Goal: Transaction & Acquisition: Book appointment/travel/reservation

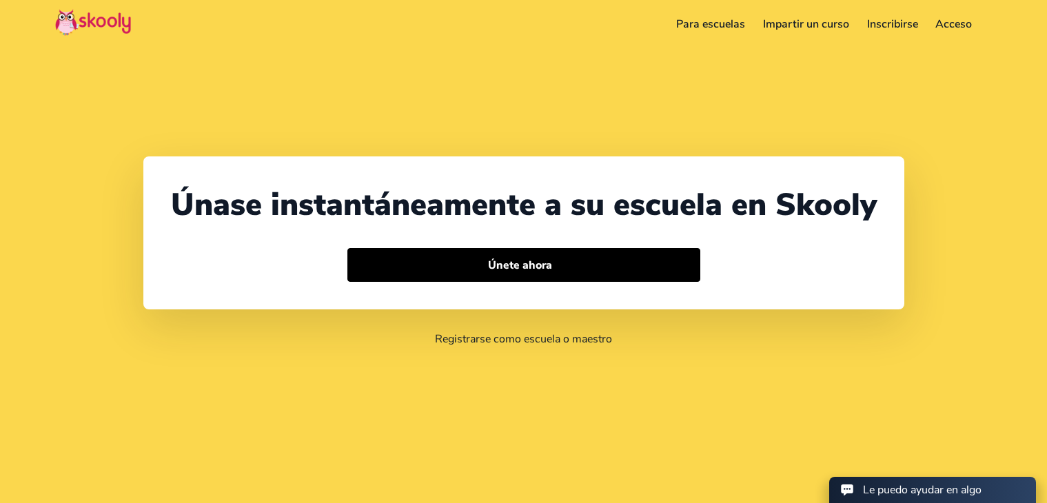
select select "1849"
select select "[GEOGRAPHIC_DATA]"
select select "America/Santo_Domingo"
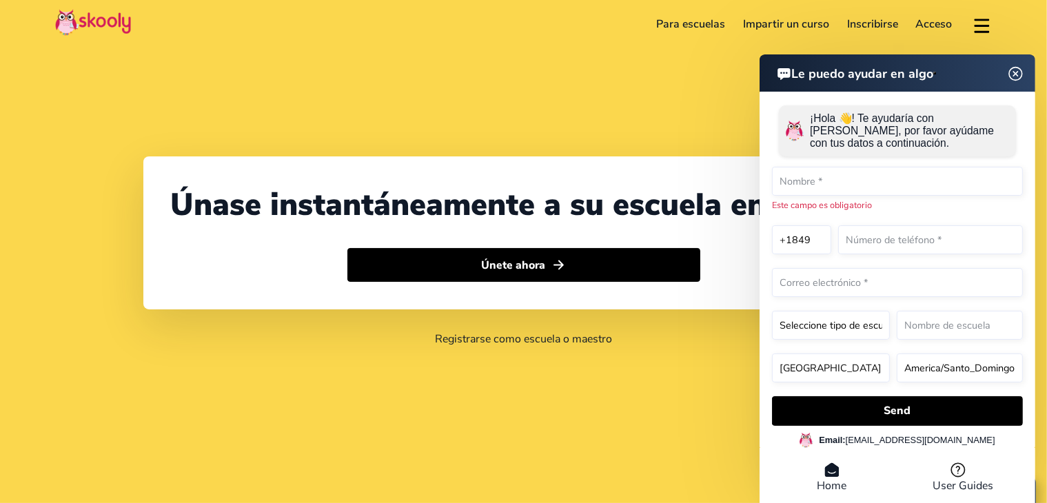
click at [1023, 89] on header "Le puedo ayudar en algo" at bounding box center [898, 72] width 276 height 37
click at [1013, 72] on img at bounding box center [1016, 73] width 26 height 17
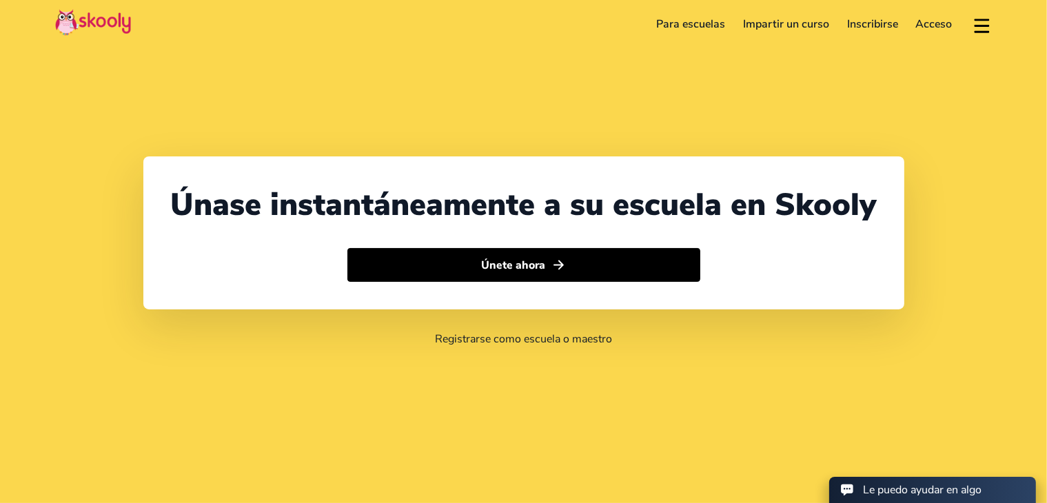
click at [676, 23] on link "Para escuelas" at bounding box center [691, 24] width 87 height 22
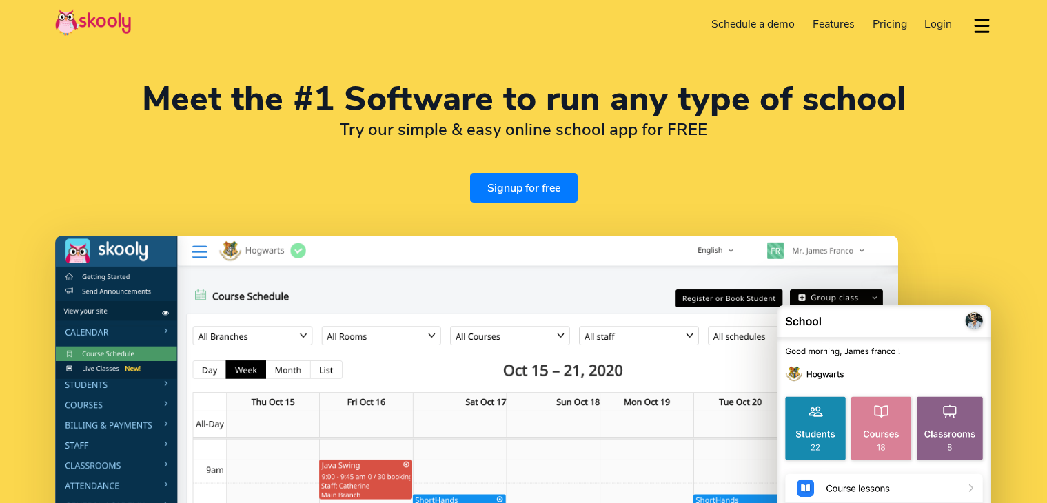
select select "en"
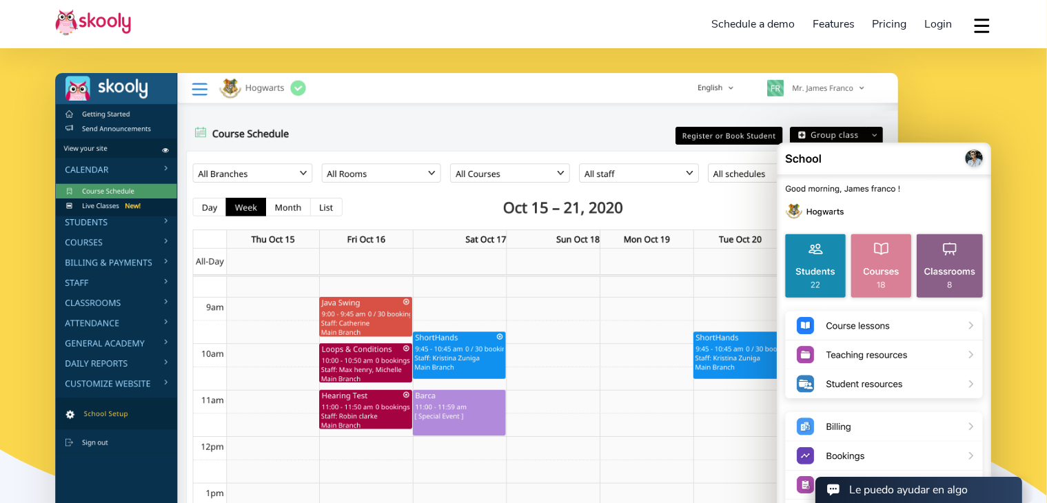
scroll to position [207, 0]
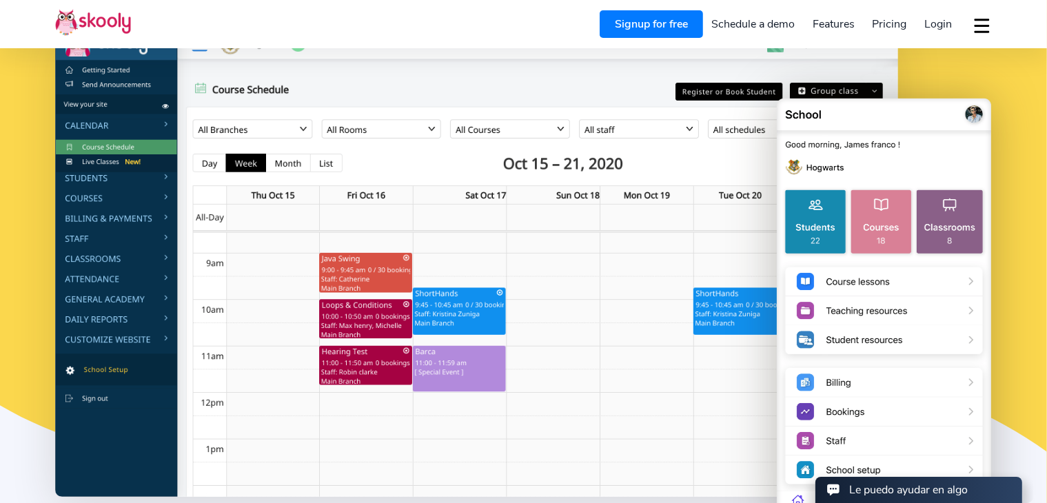
select select "1849"
select select "[GEOGRAPHIC_DATA]"
select select "America/Santo_Domingo"
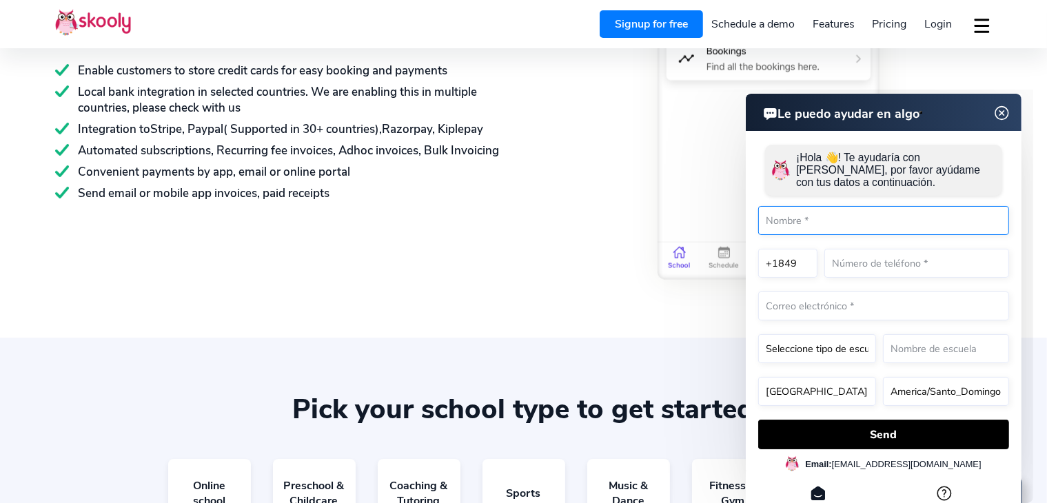
scroll to position [2275, 0]
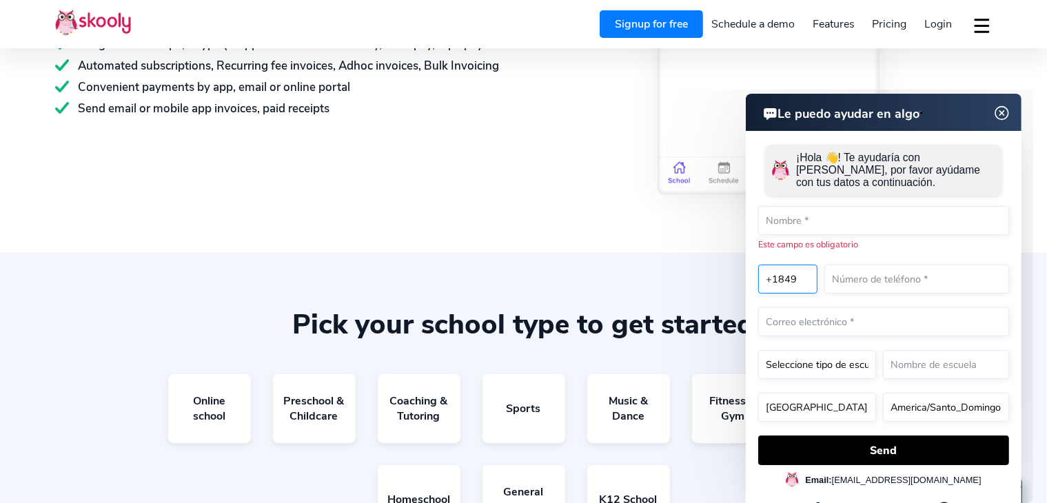
click at [803, 261] on form "¡Hola 👋! Te ayudaría con Skooly, por favor ayúdame con tus datos a continuación…" at bounding box center [883, 300] width 251 height 327
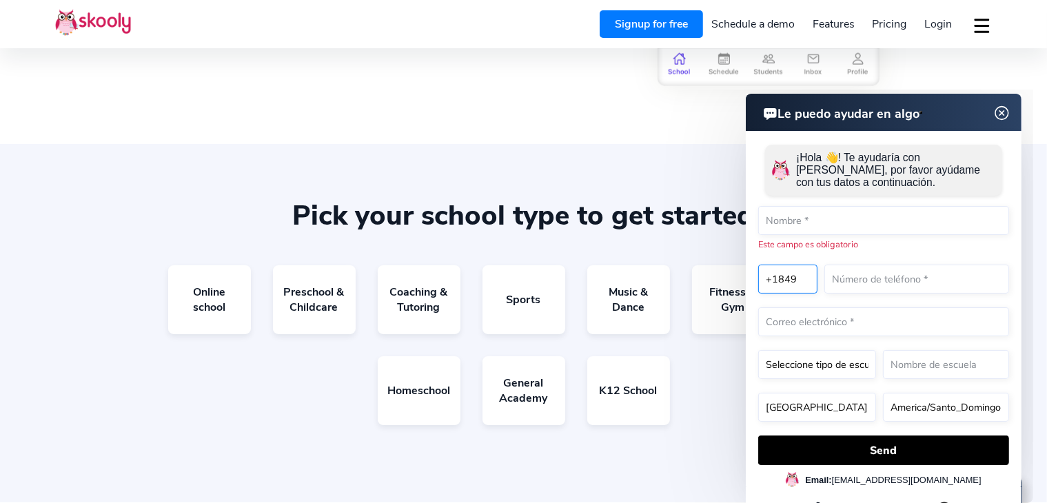
scroll to position [2413, 0]
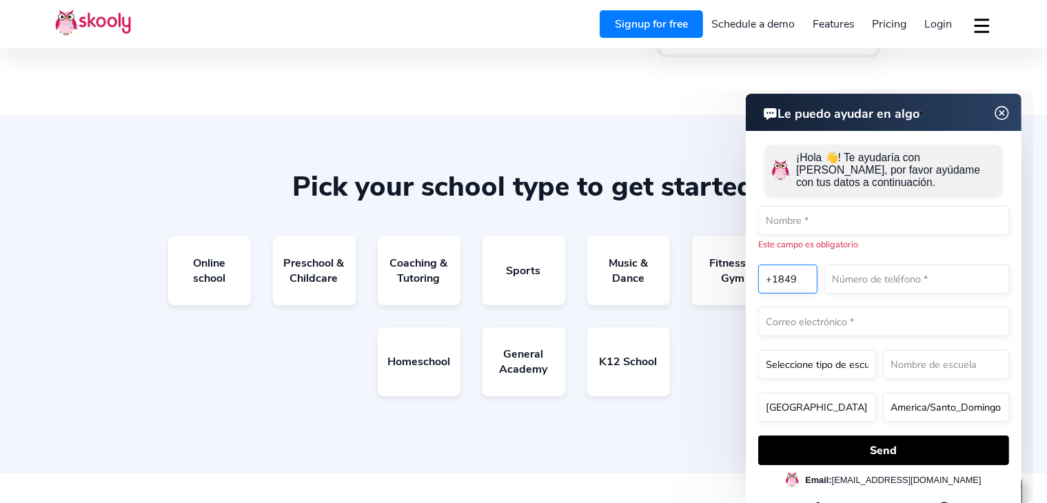
click at [790, 272] on select "+1 +7 +20 +27 +30 +31 +32 +33 +34 +36 +39 +40 +41 +43 +44 +45 +46 +47 +48 +49 +…" at bounding box center [787, 278] width 59 height 29
click at [758, 264] on select "+1 +7 +20 +27 +30 +31 +32 +33 +34 +36 +39 +40 +41 +43 +44 +45 +46 +47 +48 +49 +…" at bounding box center [787, 278] width 59 height 29
select select "1"
select select "[GEOGRAPHIC_DATA]"
select select "America/New_York"
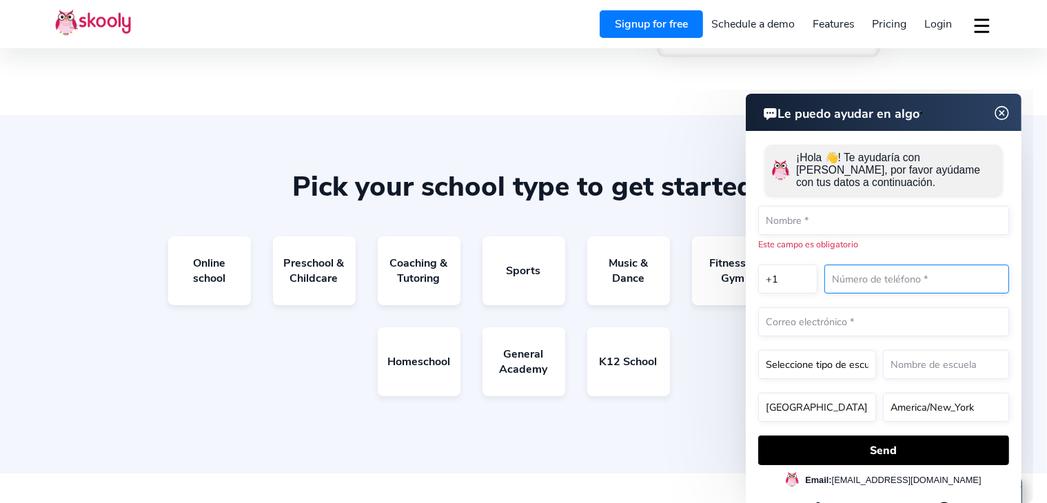
click at [843, 279] on input "text" at bounding box center [916, 278] width 185 height 29
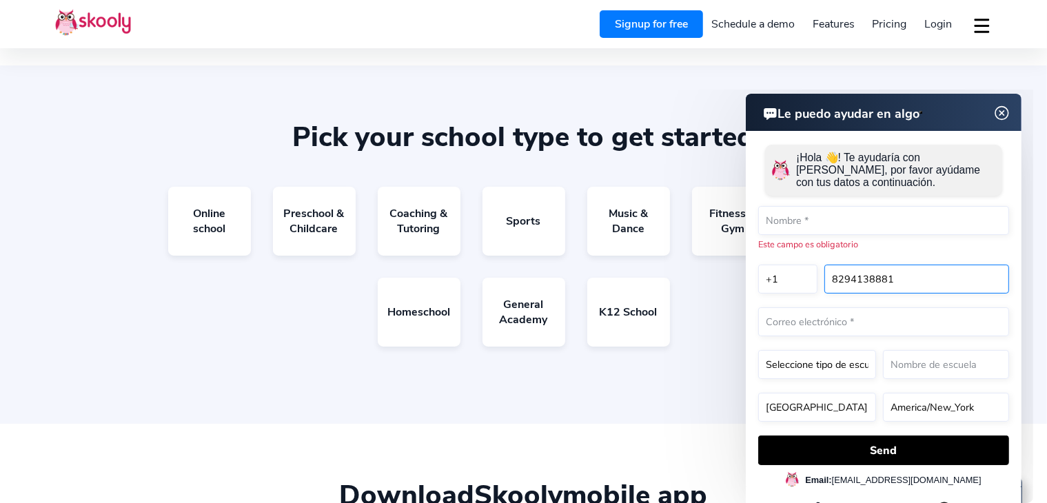
scroll to position [2482, 0]
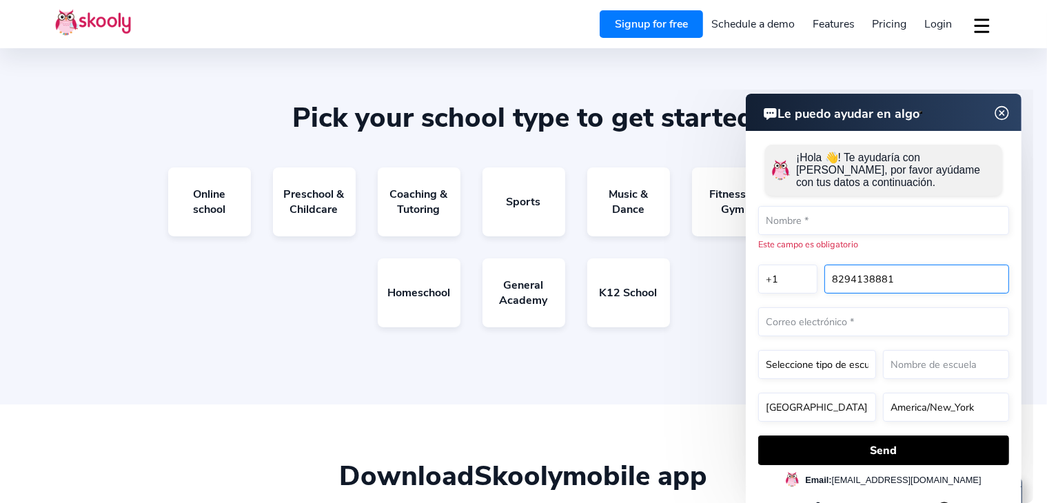
type input "8294138881"
click at [836, 404] on select "United States Russia Egypt South Africa Greece Netherlands Belgium France Spain…" at bounding box center [817, 406] width 118 height 29
select select "[GEOGRAPHIC_DATA]"
click at [758, 392] on select "United States Russia Egypt South Africa Greece Netherlands Belgium France Spain…" at bounding box center [817, 406] width 118 height 29
click at [963, 367] on input "text" at bounding box center [946, 364] width 126 height 29
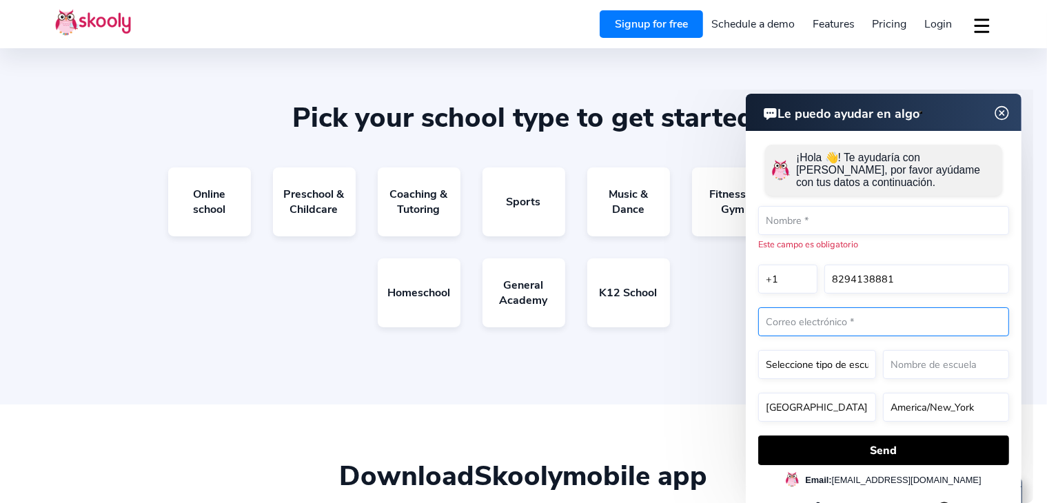
click at [854, 325] on input "email" at bounding box center [883, 321] width 251 height 29
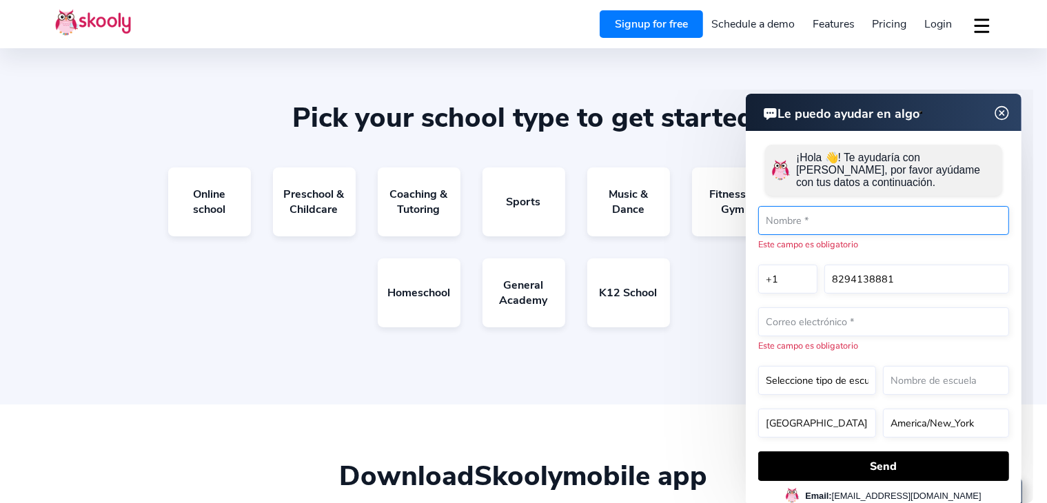
click at [851, 211] on input "text" at bounding box center [883, 219] width 251 height 29
type input "[PERSON_NAME] [PERSON_NAME]"
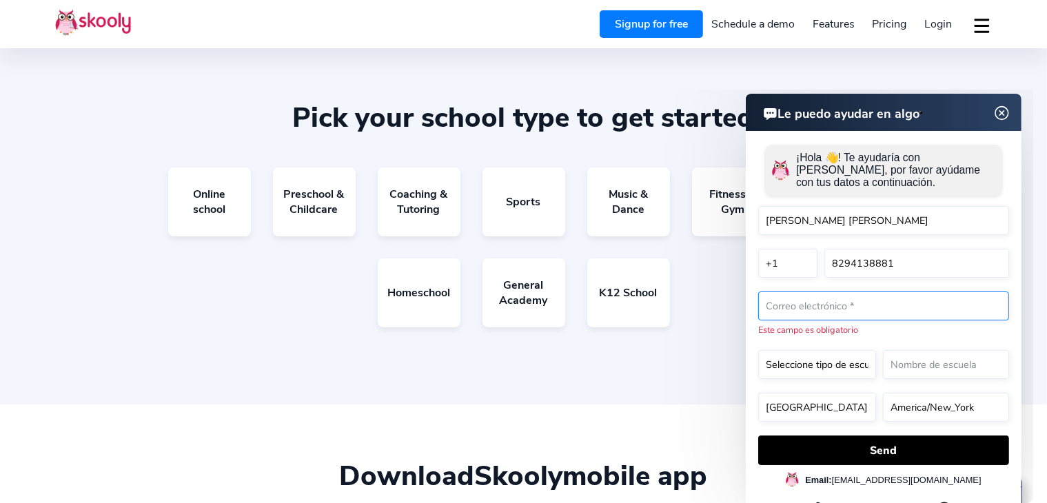
click at [854, 310] on input "email" at bounding box center [883, 305] width 251 height 29
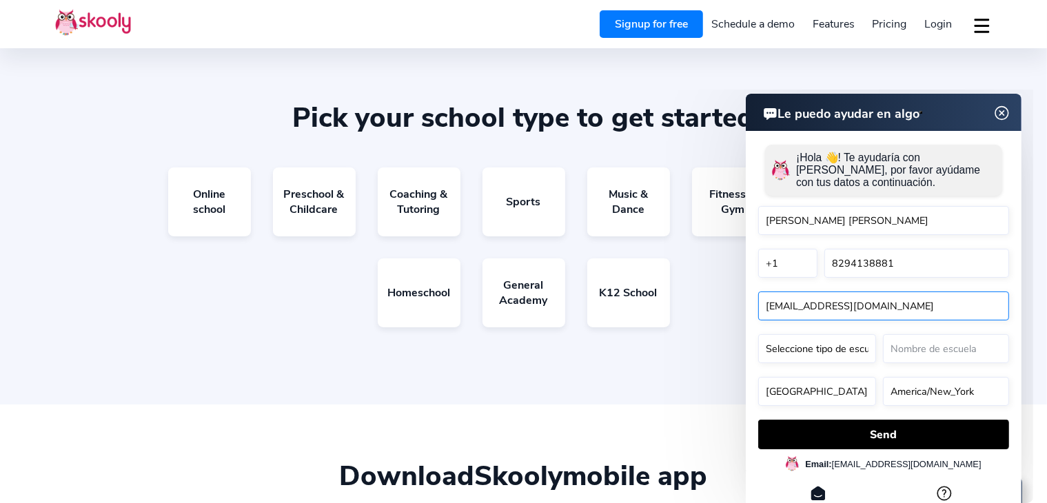
type input "[EMAIL_ADDRESS][DOMAIN_NAME]"
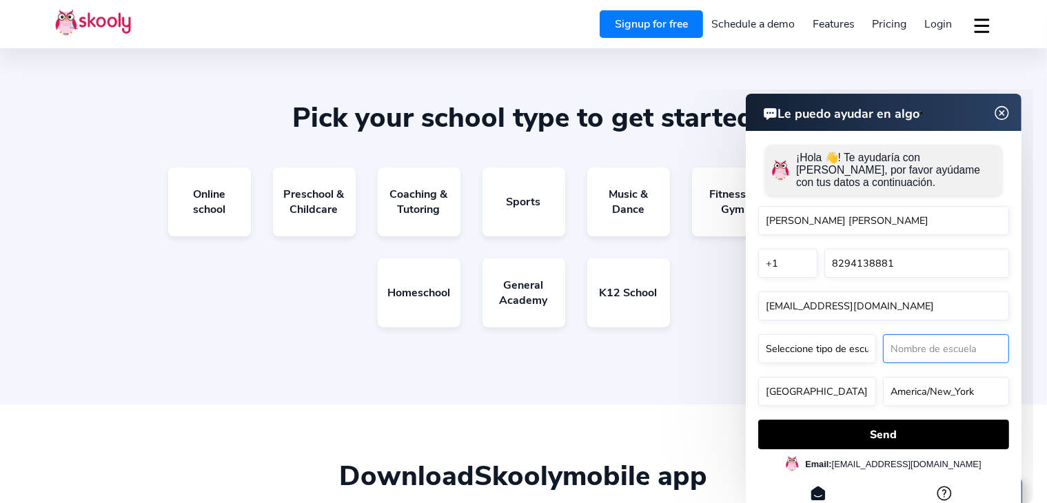
click at [910, 337] on input "text" at bounding box center [946, 348] width 126 height 29
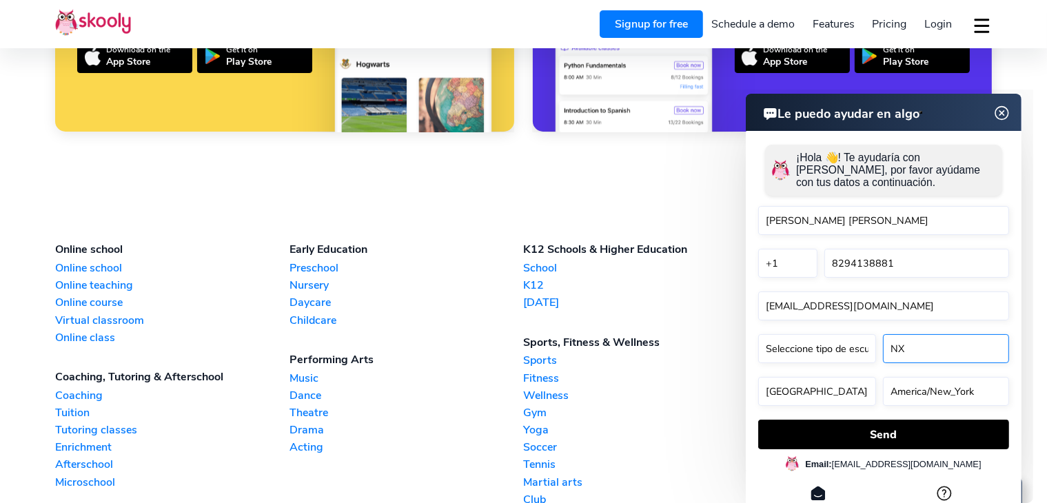
scroll to position [3103, 0]
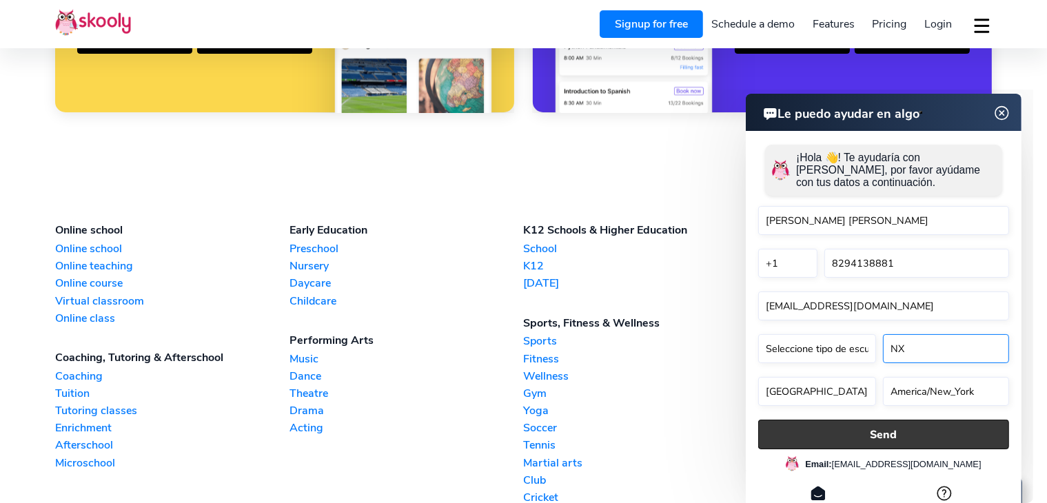
type input "NX"
click at [898, 426] on button "Send" at bounding box center [883, 434] width 251 height 30
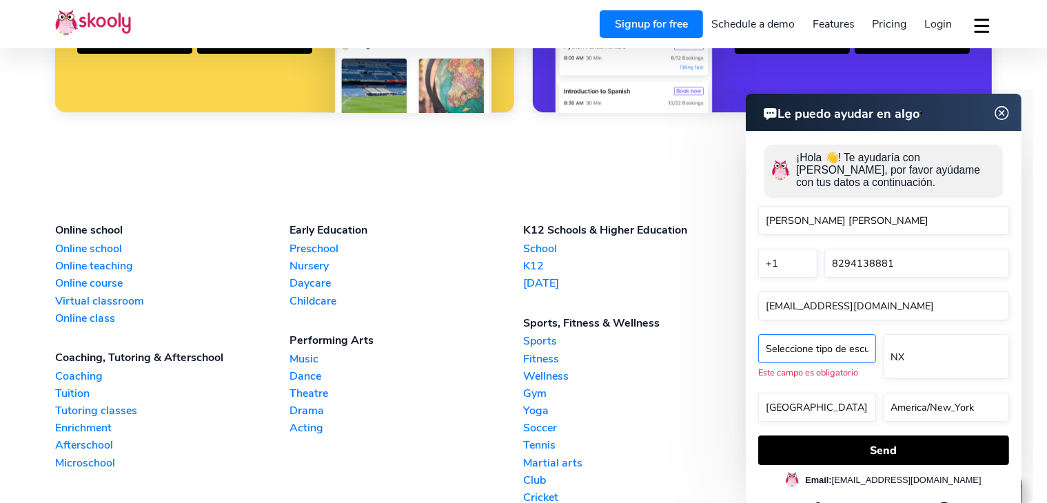
click at [823, 352] on select "Seleccione tipo de escuela* Preschool Childcare K12 or primary school Academy O…" at bounding box center [817, 348] width 118 height 29
select select "Dance school"
click at [758, 334] on select "Seleccione tipo de escuela* Preschool Childcare K12 or primary school Academy O…" at bounding box center [817, 348] width 118 height 29
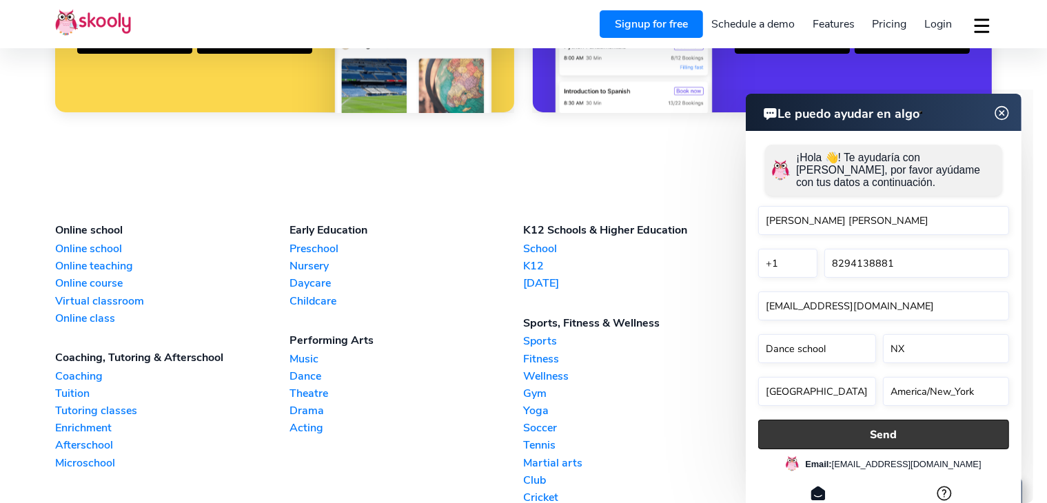
click at [936, 429] on button "Send" at bounding box center [883, 434] width 251 height 30
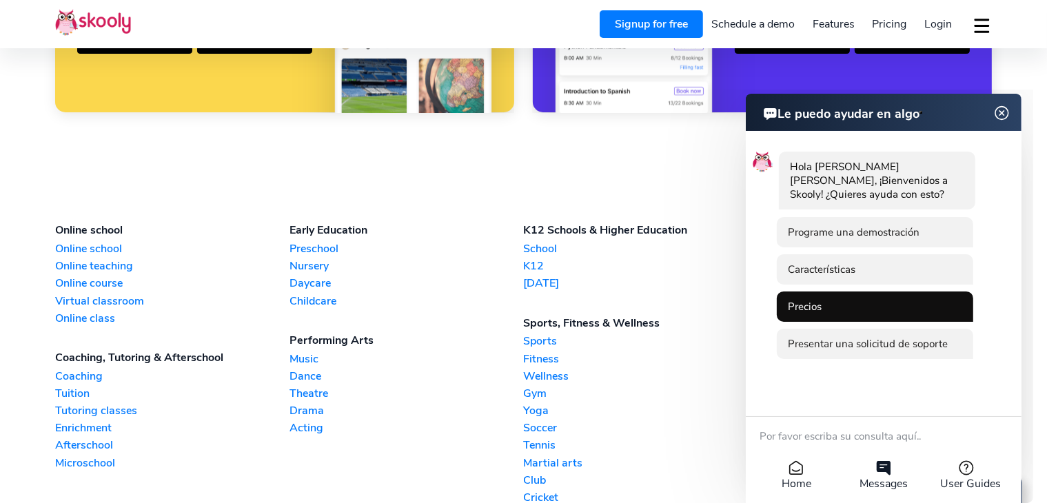
click at [860, 310] on li "Precios" at bounding box center [874, 306] width 196 height 30
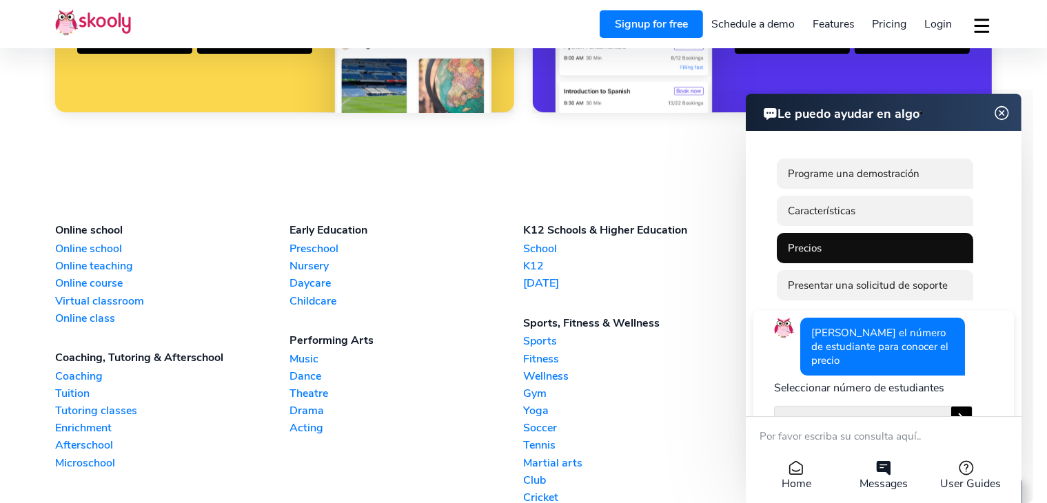
scroll to position [70, 0]
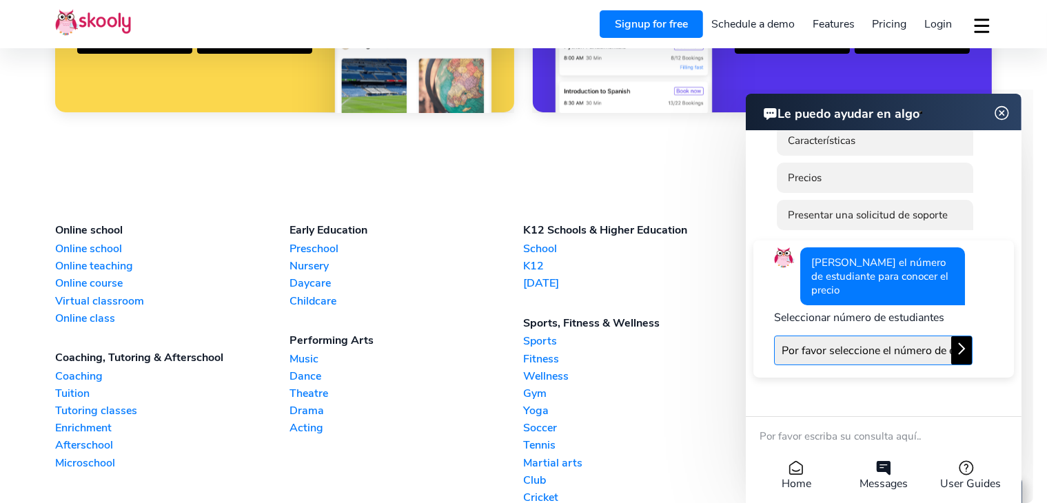
click at [887, 335] on select "Por favor seleccione el número de estudiantes Hasta 50 estudiantes Hasta 100 es…" at bounding box center [873, 350] width 199 height 30
select select "100"
click at [774, 335] on select "Por favor seleccione el número de estudiantes Hasta 50 estudiantes Hasta 100 es…" at bounding box center [873, 350] width 199 height 30
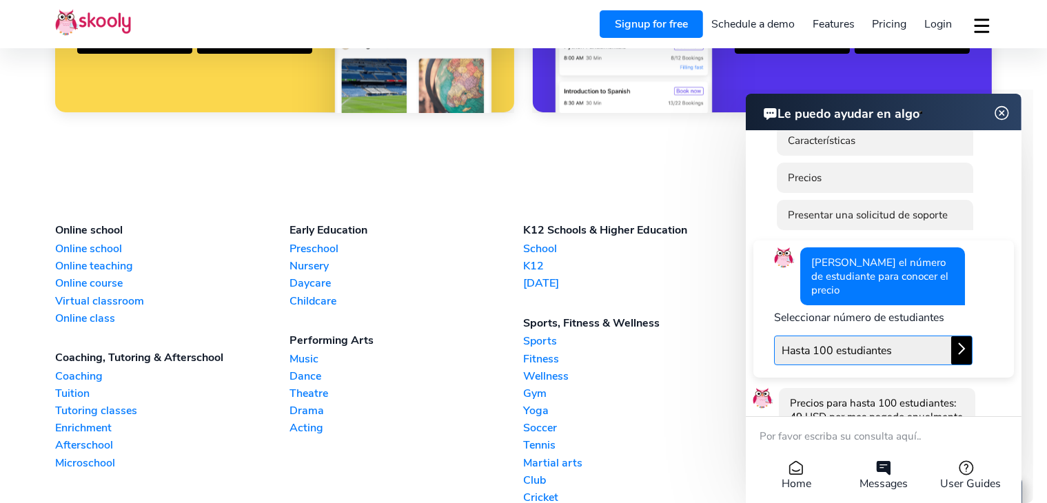
scroll to position [303, 0]
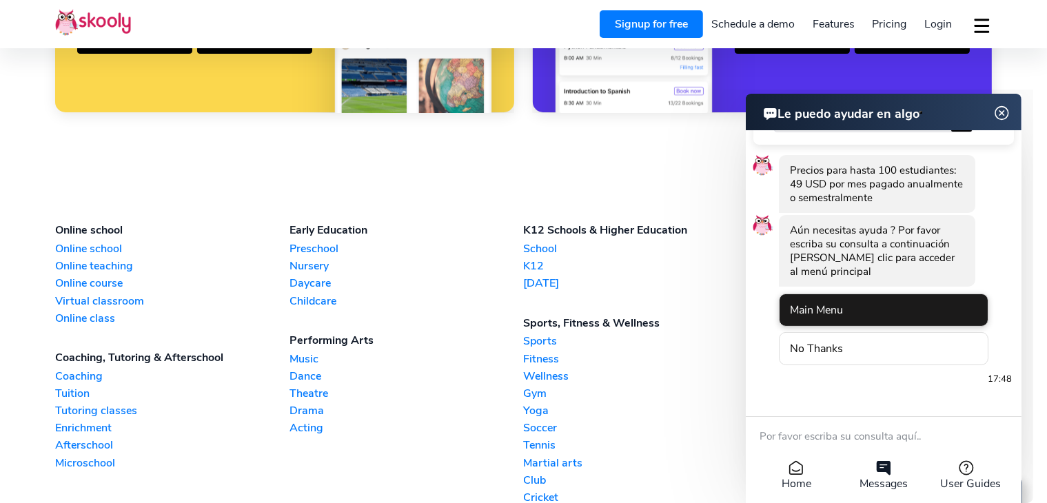
click at [911, 310] on li "Main Menu" at bounding box center [883, 309] width 210 height 33
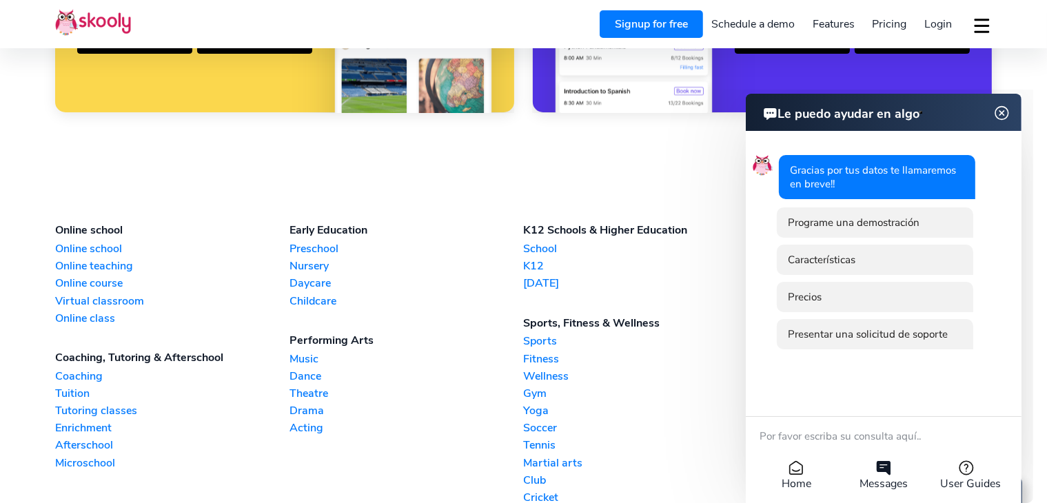
click at [1006, 117] on img at bounding box center [1002, 112] width 26 height 17
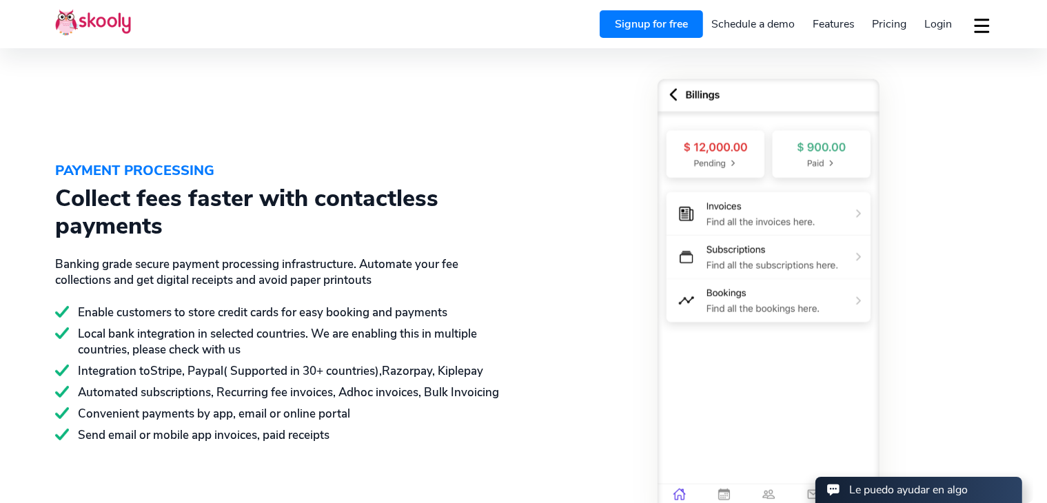
scroll to position [1931, 0]
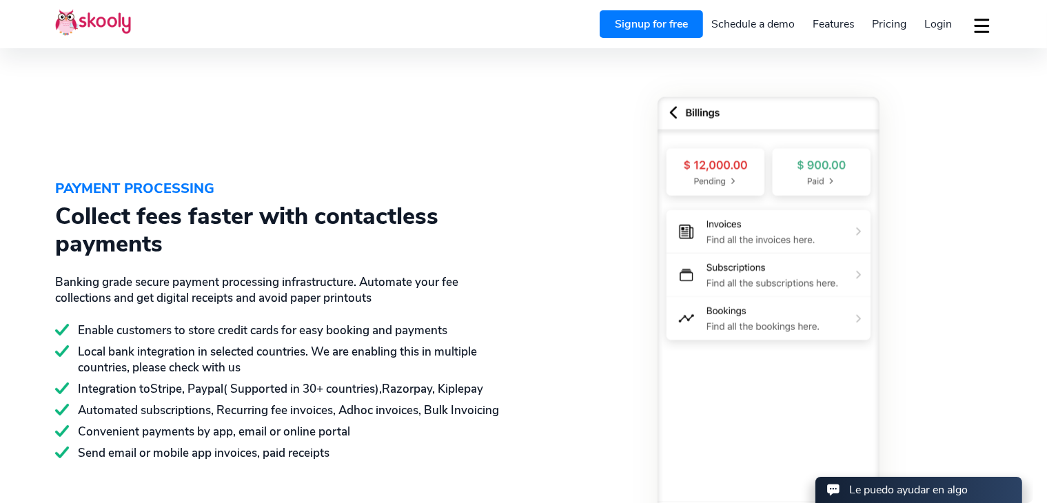
click at [896, 29] on span "Pricing" at bounding box center [890, 24] width 34 height 15
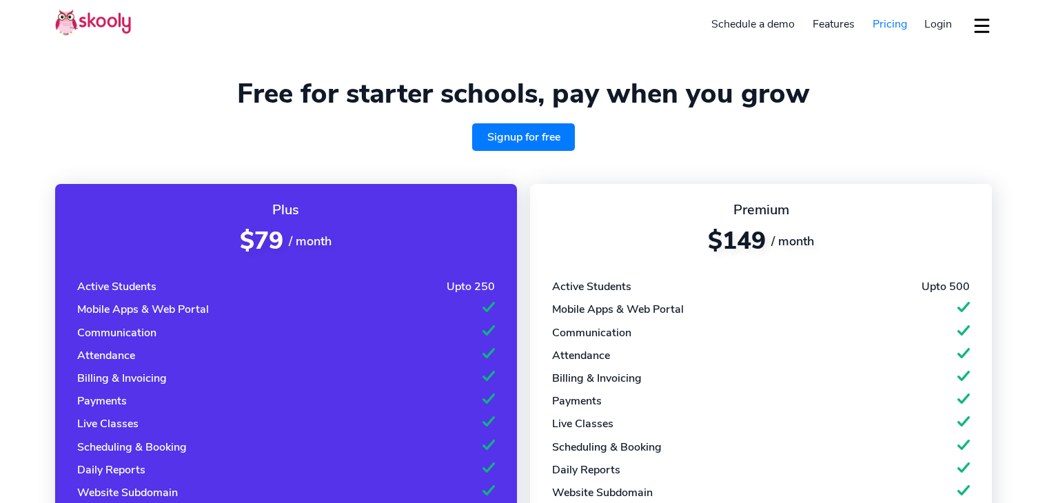
select select "en"
select select "Dance school"
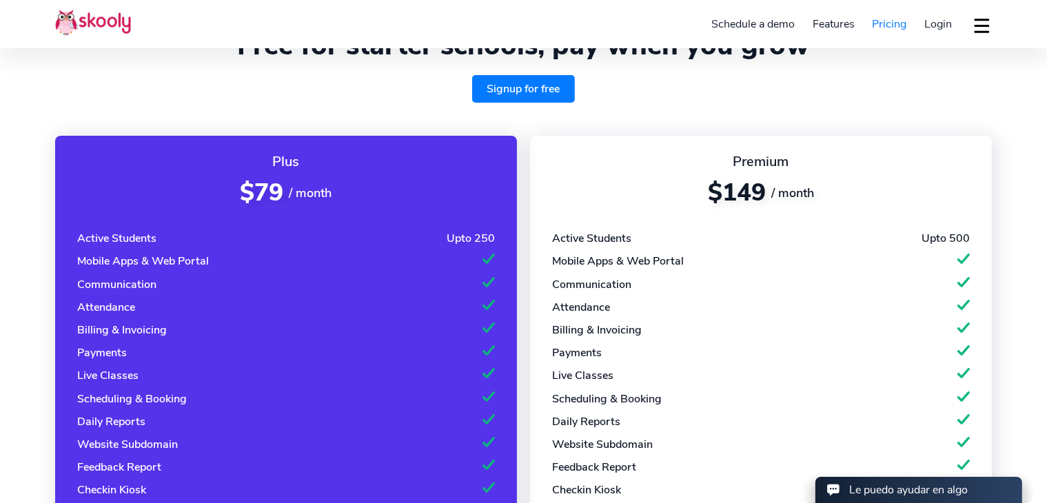
scroll to position [69, 0]
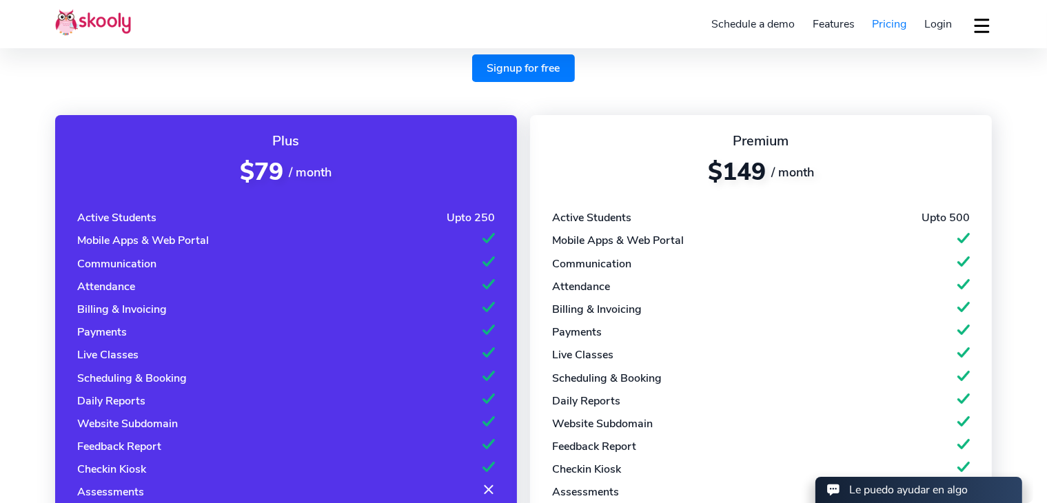
select select "1849"
select select "[GEOGRAPHIC_DATA]"
select select "America/Santo_Domingo"
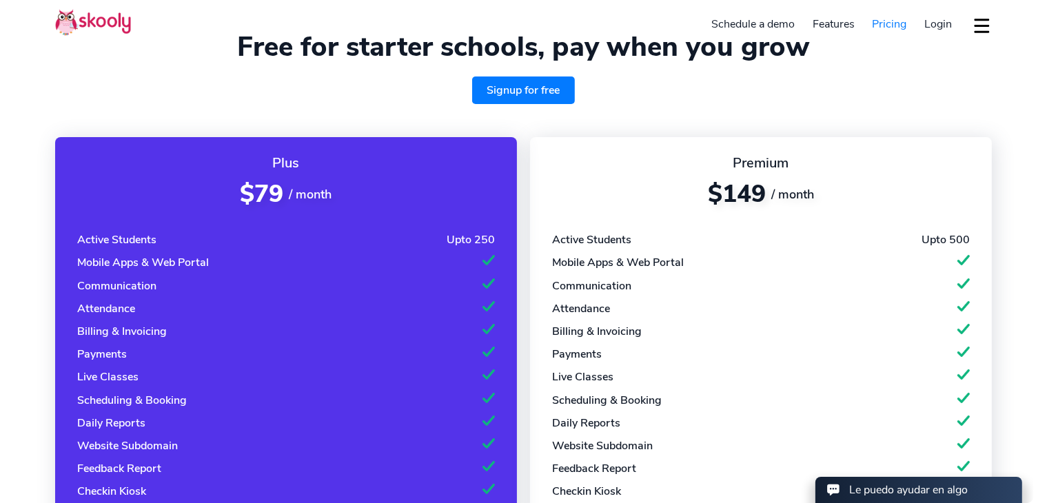
scroll to position [0, 0]
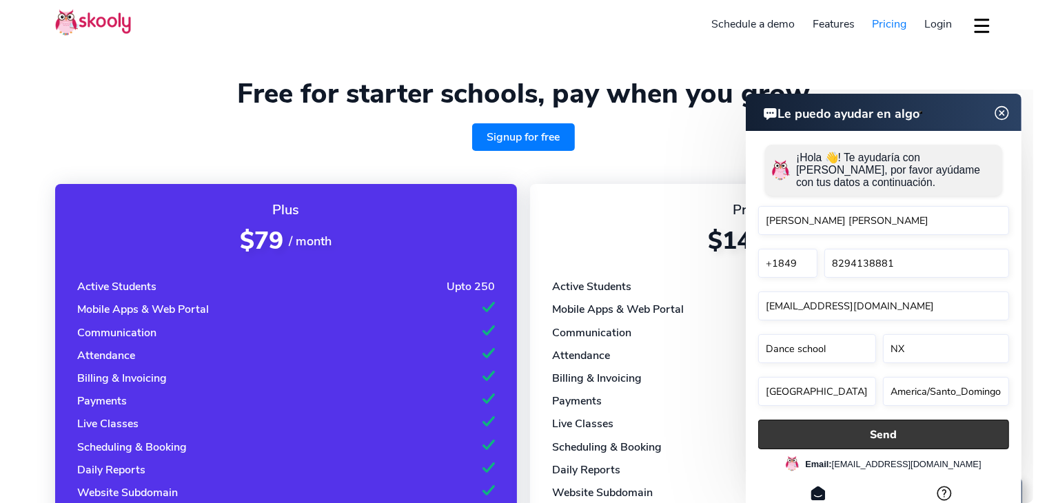
click at [954, 423] on button "Send" at bounding box center [883, 434] width 251 height 30
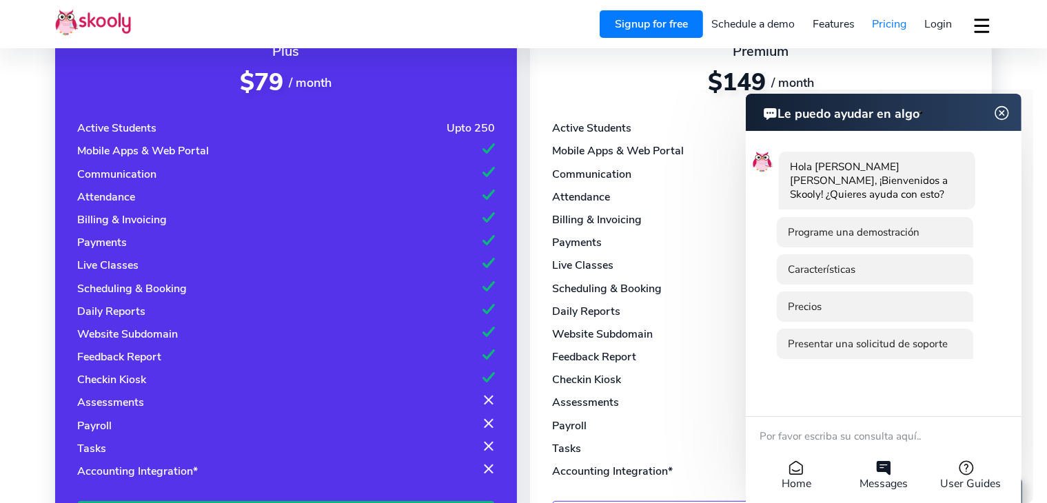
scroll to position [207, 0]
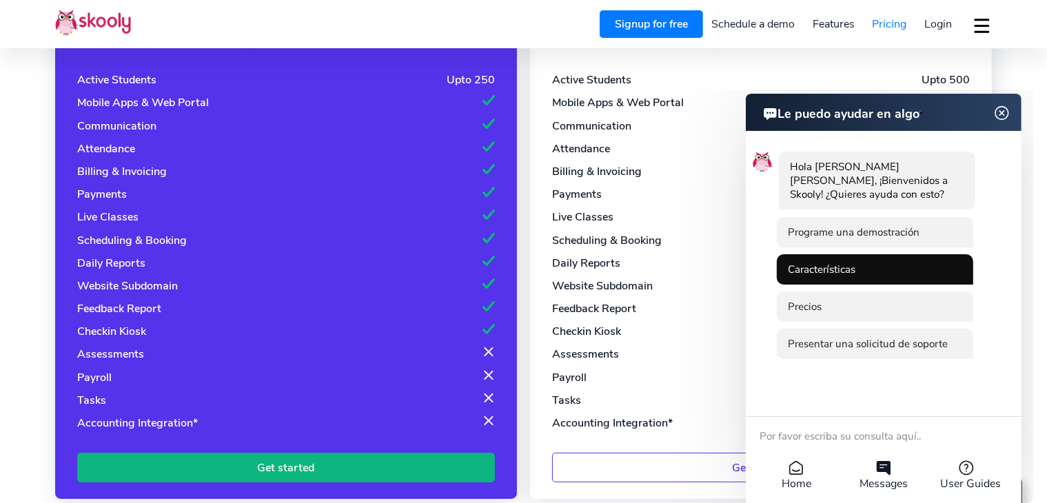
click at [880, 270] on li "Características" at bounding box center [874, 269] width 196 height 30
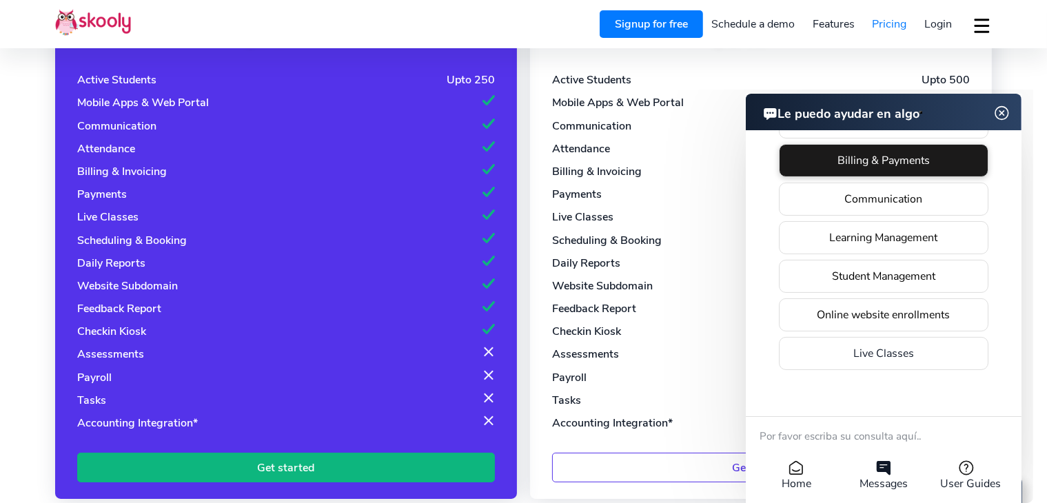
click at [856, 169] on li "Billing & Payments" at bounding box center [883, 159] width 210 height 33
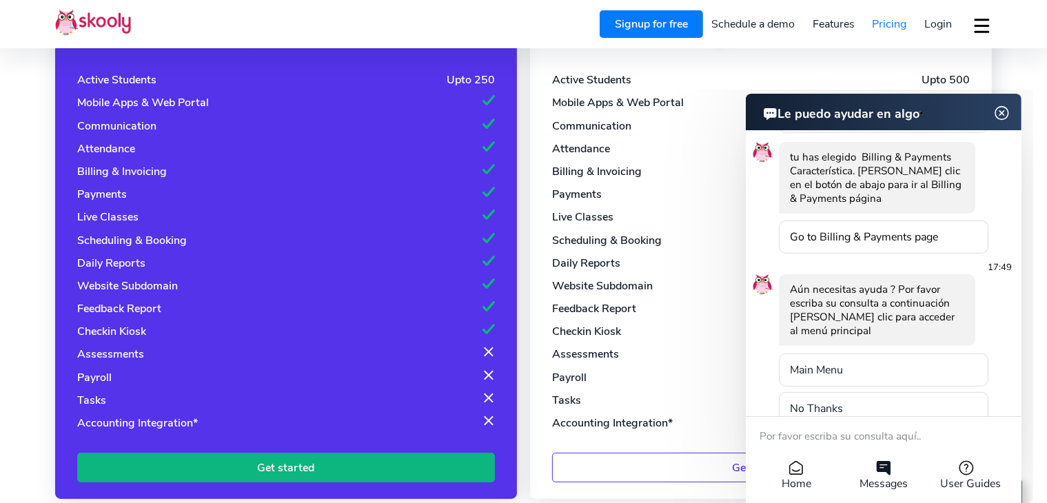
scroll to position [607, 0]
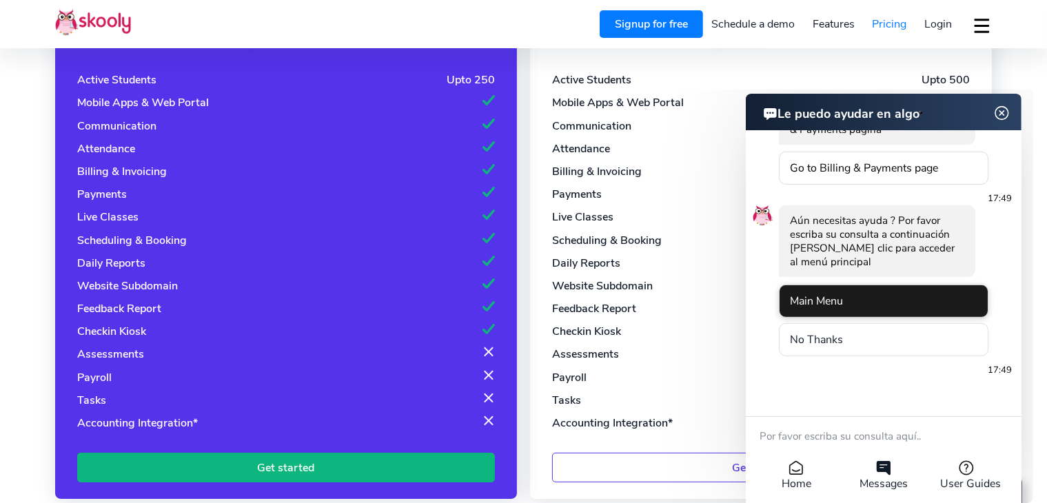
click at [860, 295] on li "Main Menu" at bounding box center [883, 300] width 210 height 33
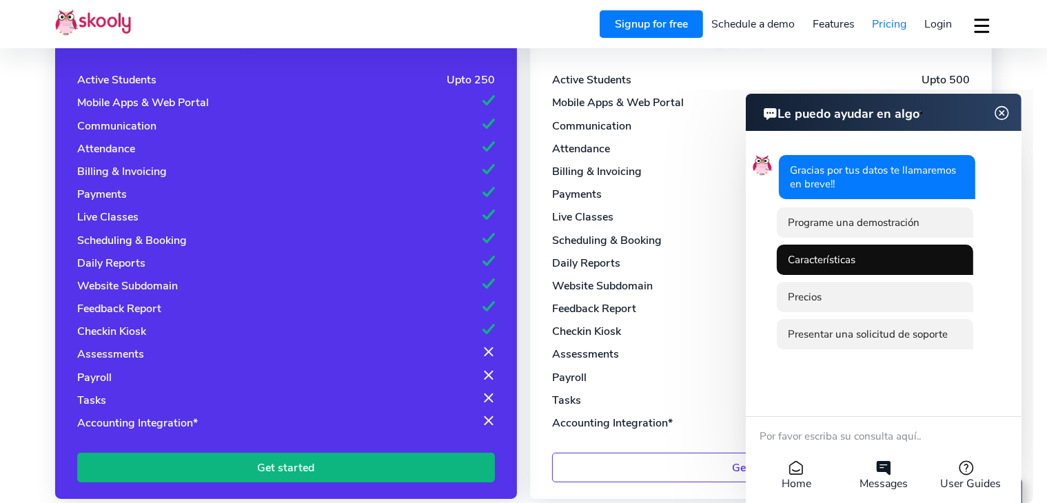
click at [876, 254] on li "Características" at bounding box center [874, 259] width 196 height 30
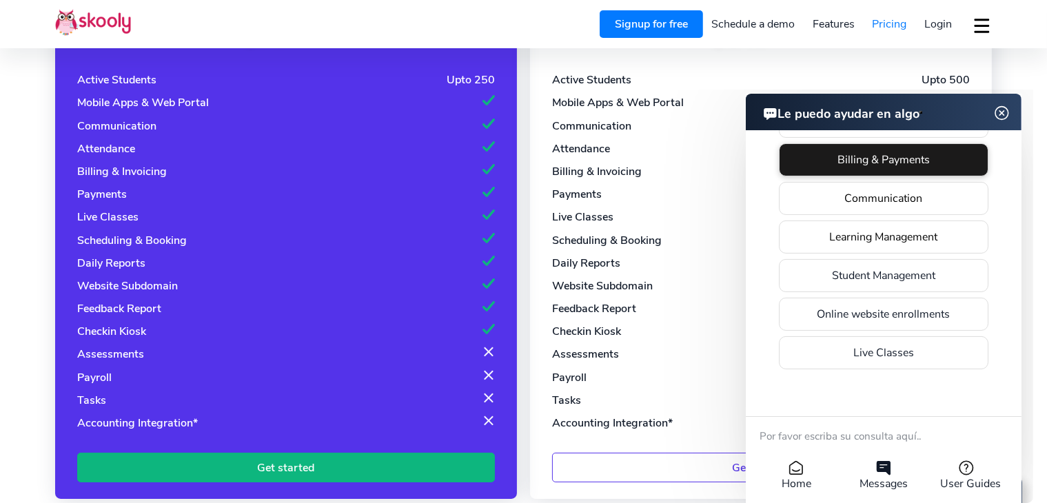
click at [891, 172] on li "Billing & Payments" at bounding box center [883, 159] width 210 height 33
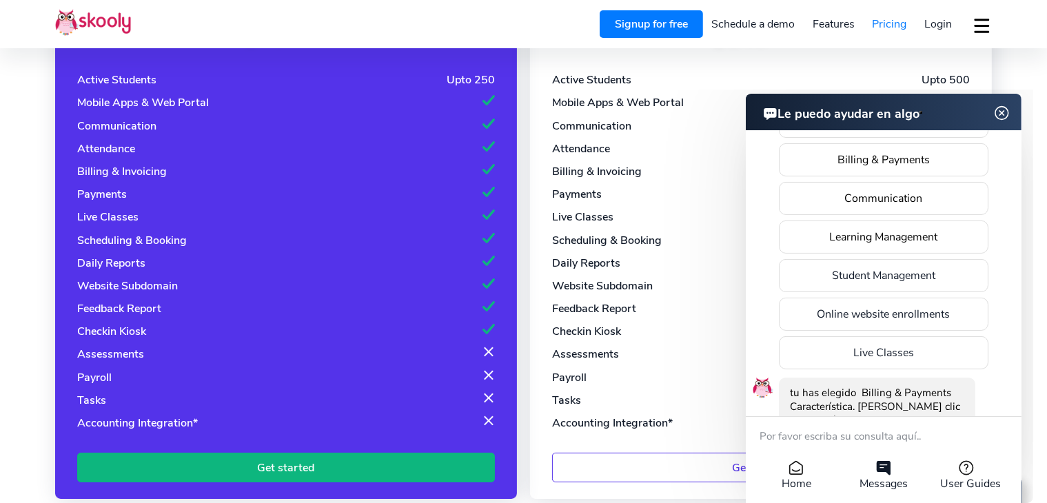
scroll to position [662, 0]
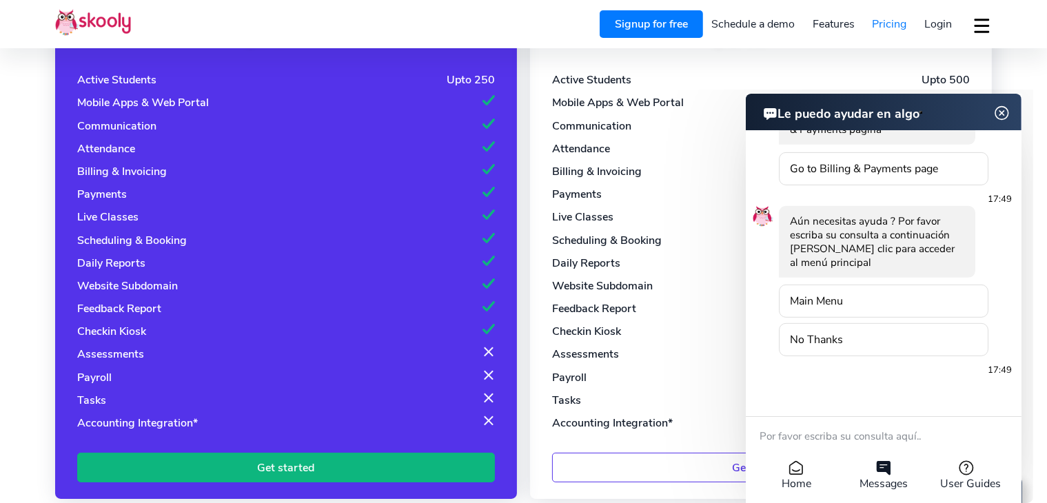
click at [895, 434] on textarea at bounding box center [874, 438] width 230 height 38
type textarea "can i process payments if my school is located odominican republic"
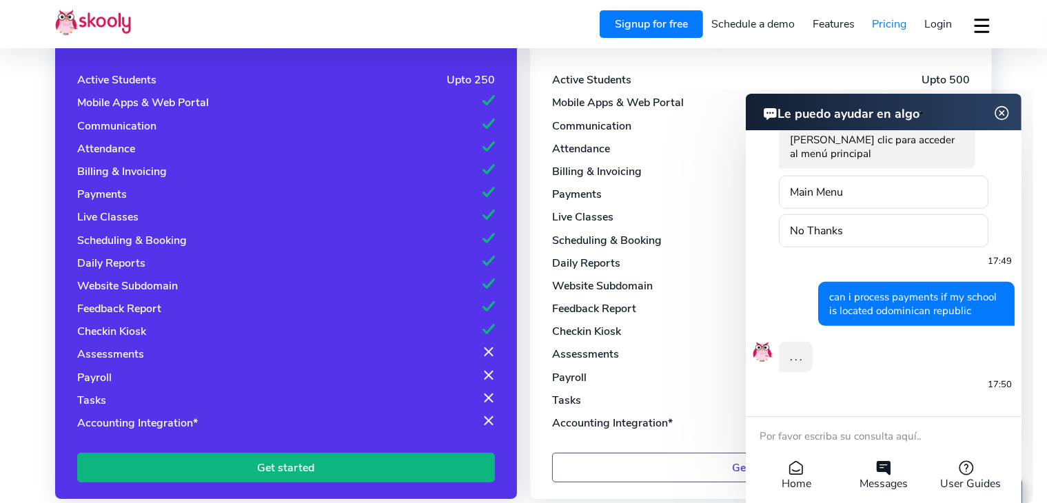
scroll to position [0, 0]
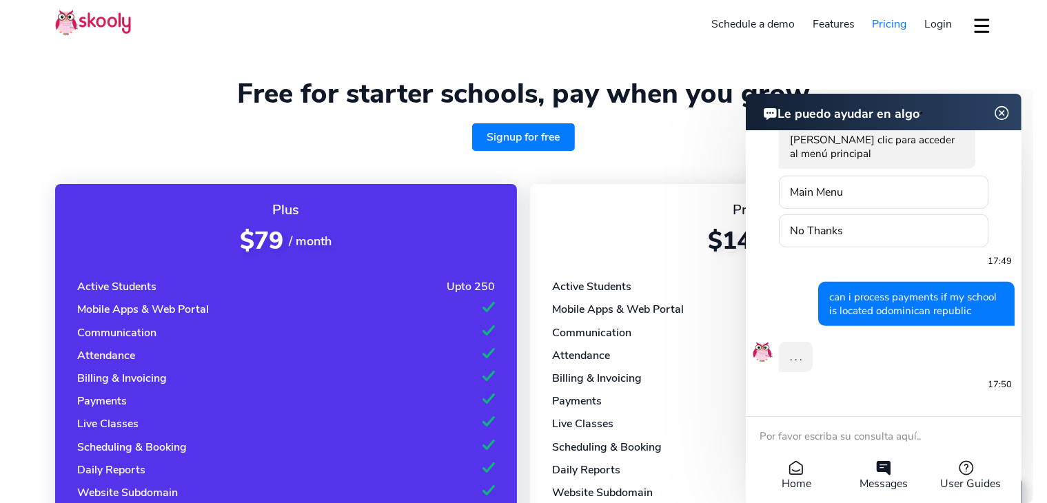
click at [742, 26] on link "Schedule a demo" at bounding box center [753, 24] width 101 height 22
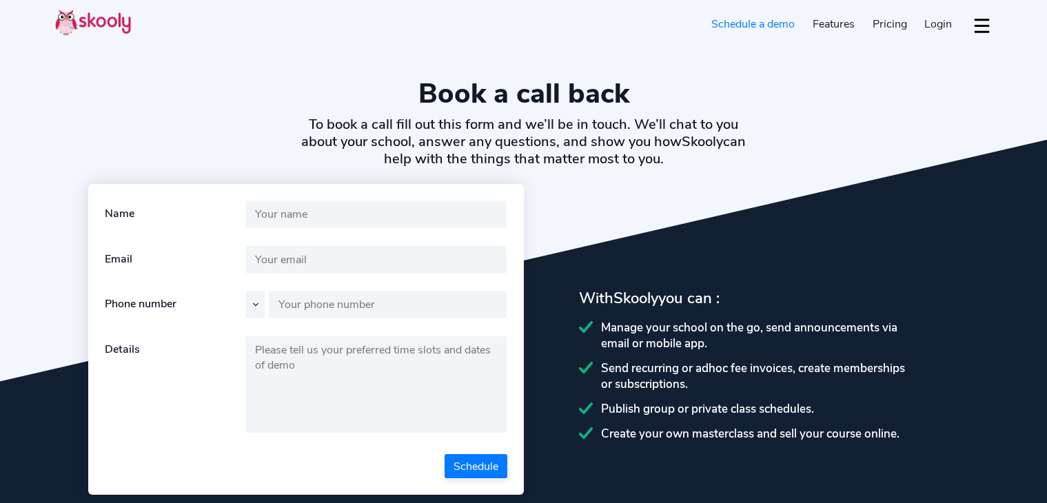
select select "en"
select select "Dance school"
select select "1849"
select select "[GEOGRAPHIC_DATA]"
select select "America/Santo_Domingo"
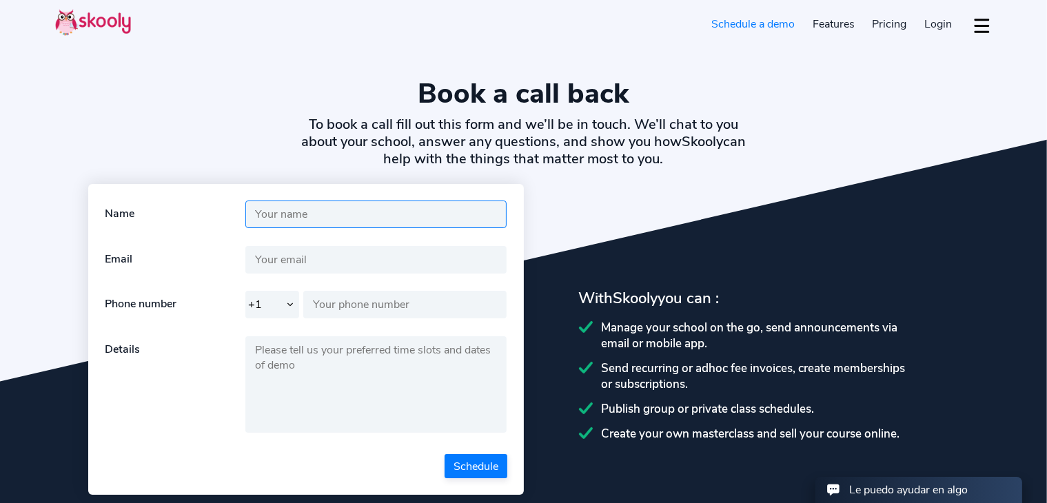
click at [316, 223] on input "text" at bounding box center [375, 215] width 261 height 28
type input "[PERSON_NAME] [PERSON_NAME]"
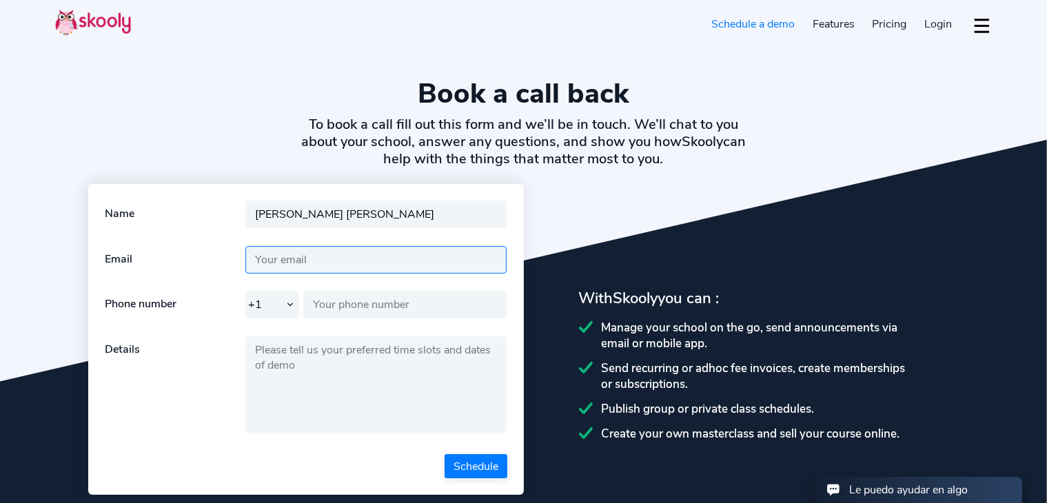
click at [361, 259] on input "text" at bounding box center [375, 260] width 261 height 28
click at [885, 491] on div "Le puedo ayudar en algo" at bounding box center [908, 489] width 119 height 15
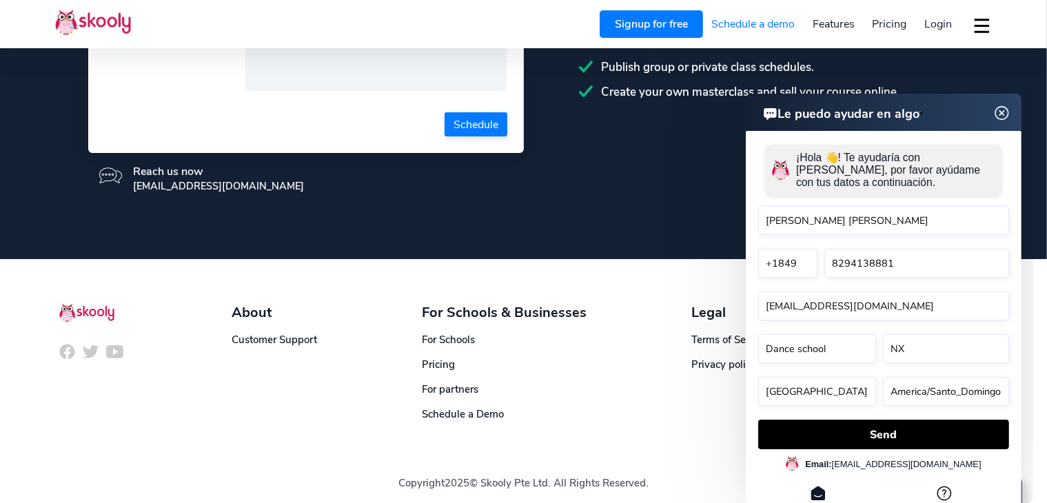
scroll to position [345, 0]
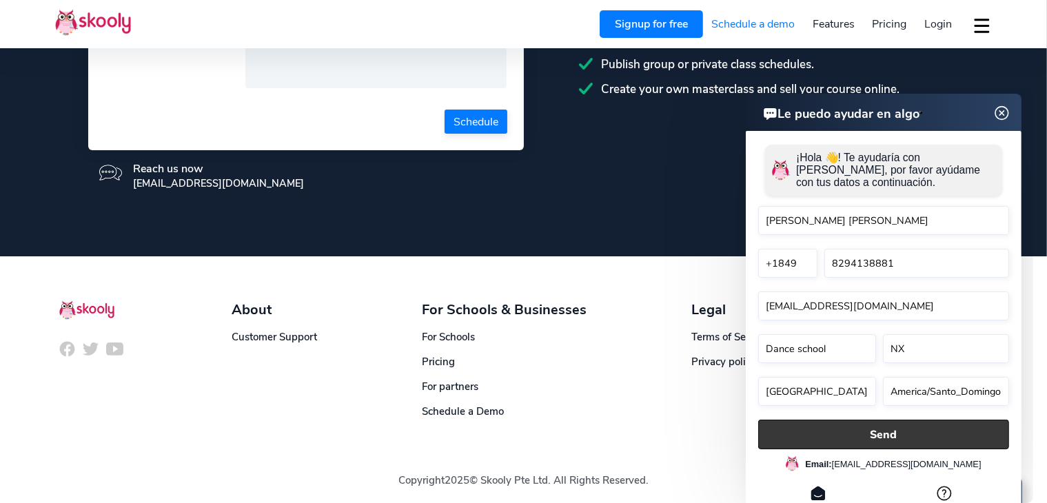
click at [867, 432] on button "Send" at bounding box center [883, 434] width 251 height 30
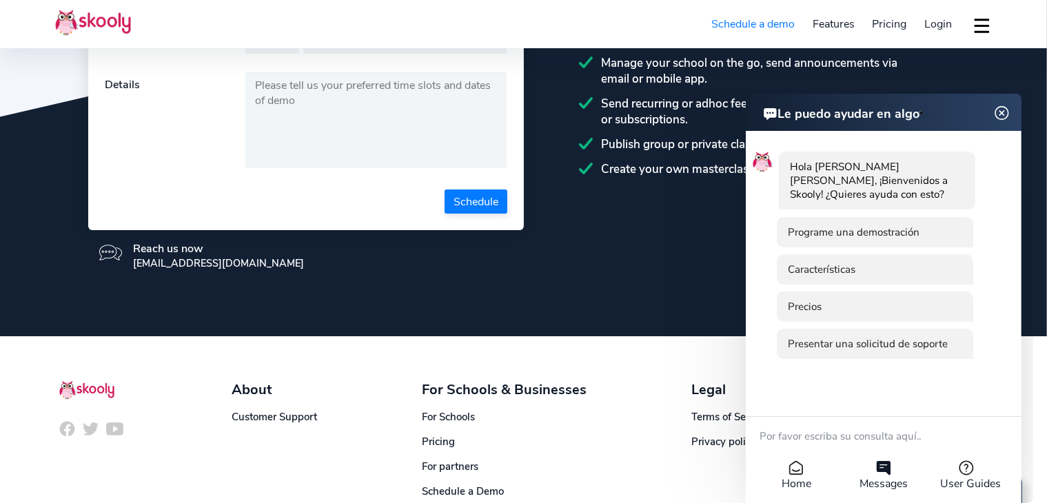
scroll to position [138, 0]
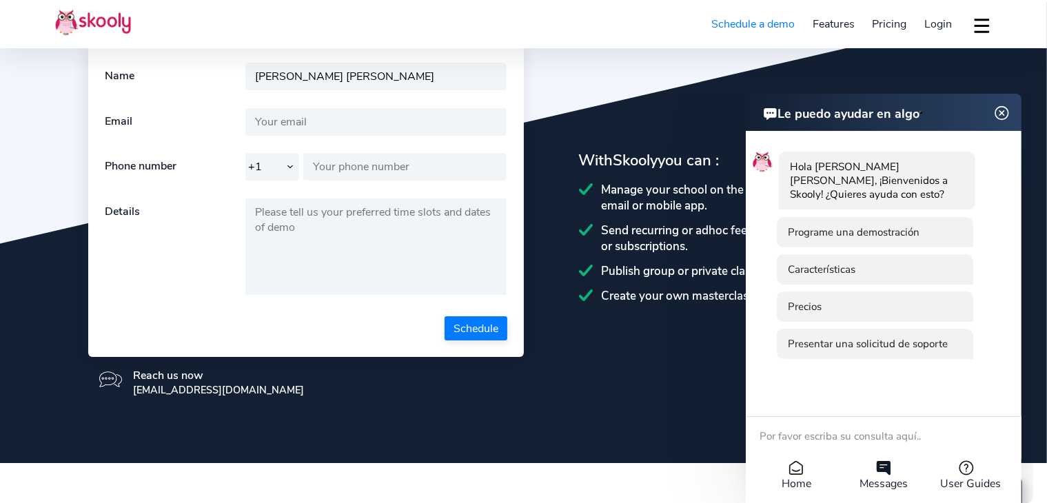
click at [1001, 109] on img at bounding box center [1002, 112] width 26 height 17
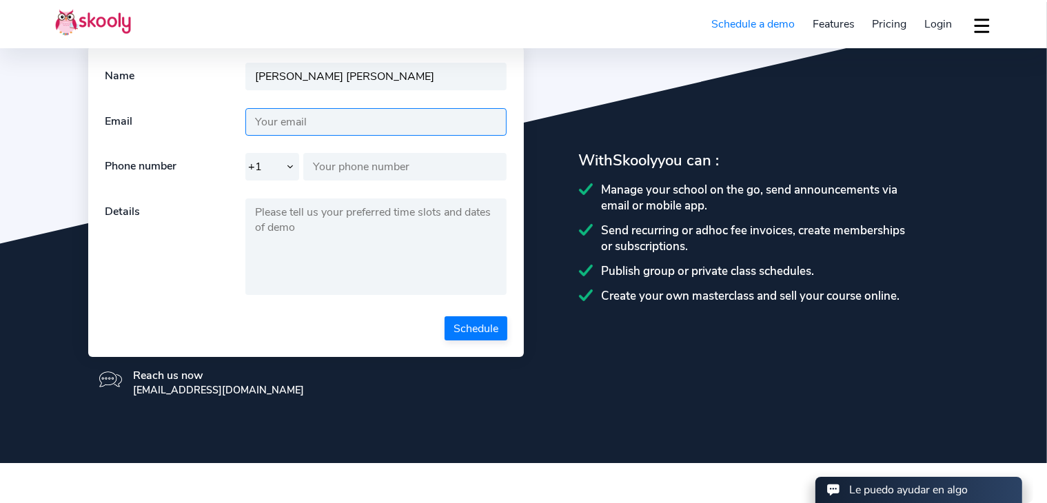
click at [334, 119] on input "text" at bounding box center [375, 122] width 261 height 28
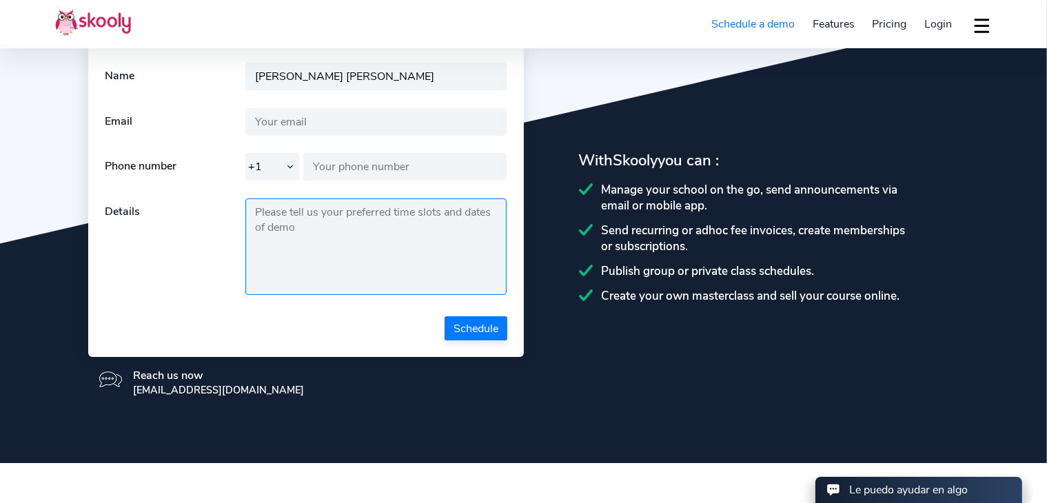
click at [290, 226] on textarea at bounding box center [375, 247] width 261 height 97
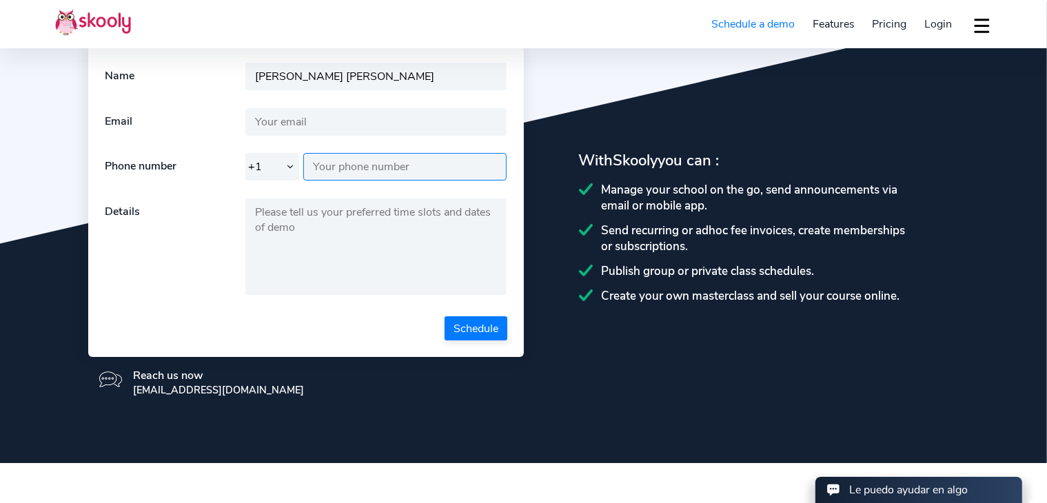
click at [316, 161] on input "text" at bounding box center [404, 167] width 203 height 28
click at [278, 163] on select "+1 +7 +20 +27 +30 +31 +32 +33 +34 +36 +39 +40 +41 +43 +44 +45 +46 +47 +48 +49 +…" at bounding box center [272, 167] width 54 height 28
drag, startPoint x: 667, startPoint y: 261, endPoint x: 695, endPoint y: 210, distance: 58.3
click at [669, 258] on div "Manage your school on the go, send announcements via email or mobile app. Send …" at bounding box center [769, 242] width 381 height 121
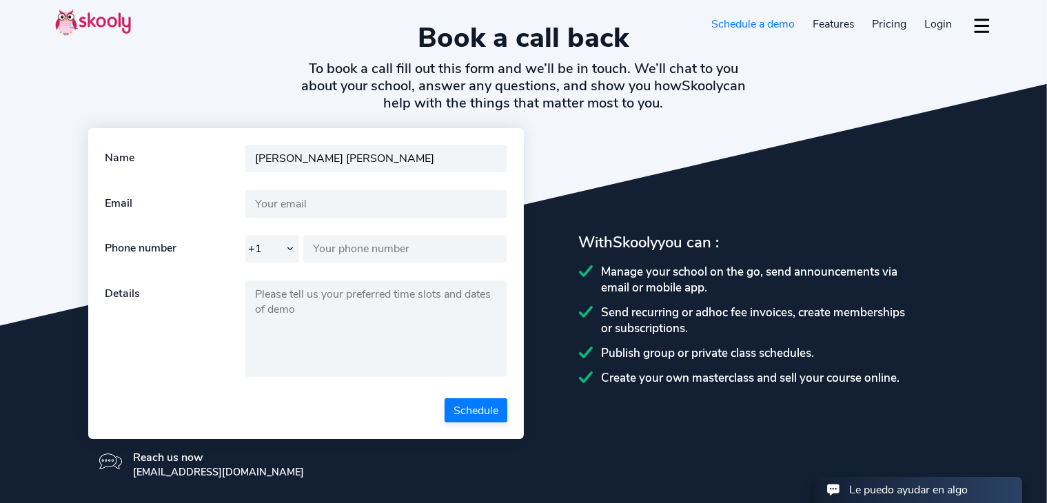
scroll to position [0, 0]
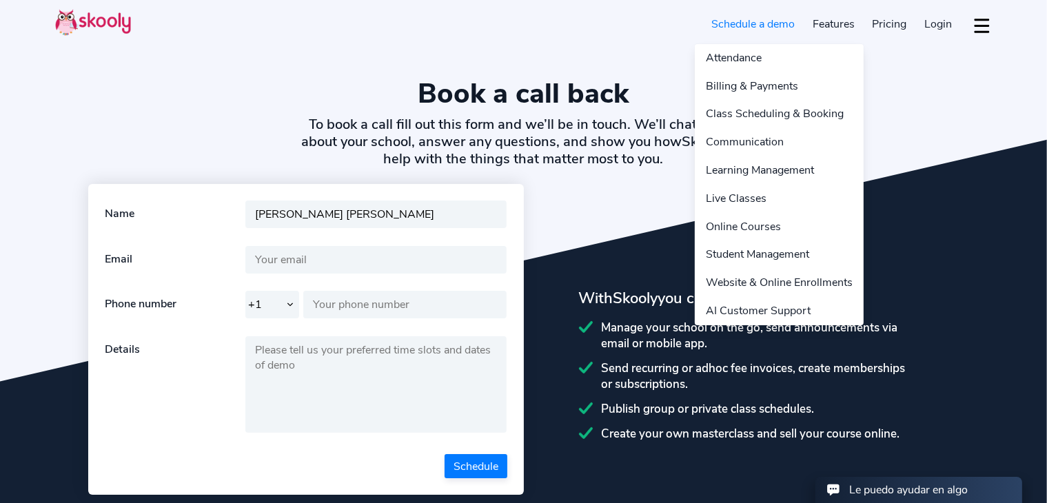
click at [836, 19] on link "Features" at bounding box center [834, 24] width 60 height 22
click at [797, 117] on link "Class Scheduling & Booking" at bounding box center [779, 114] width 169 height 28
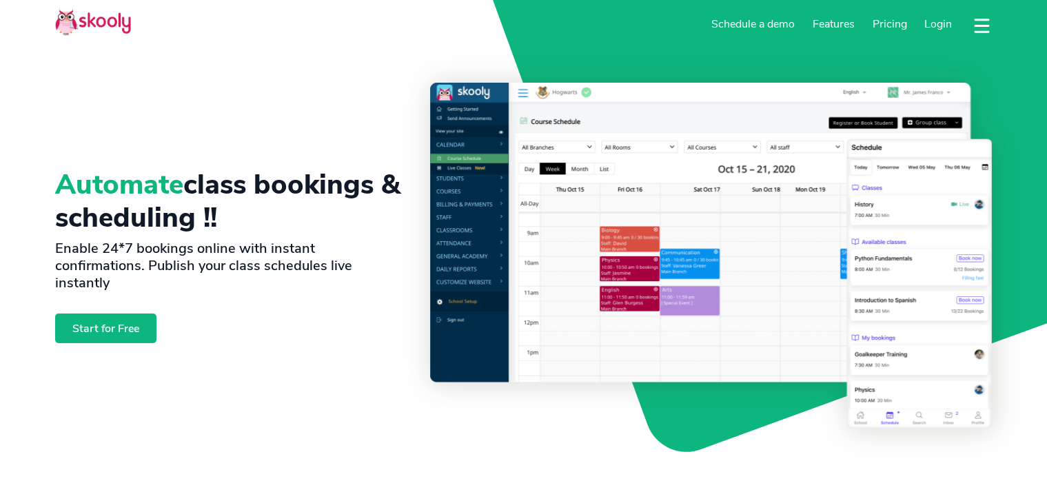
select select "en"
select select "Dance school"
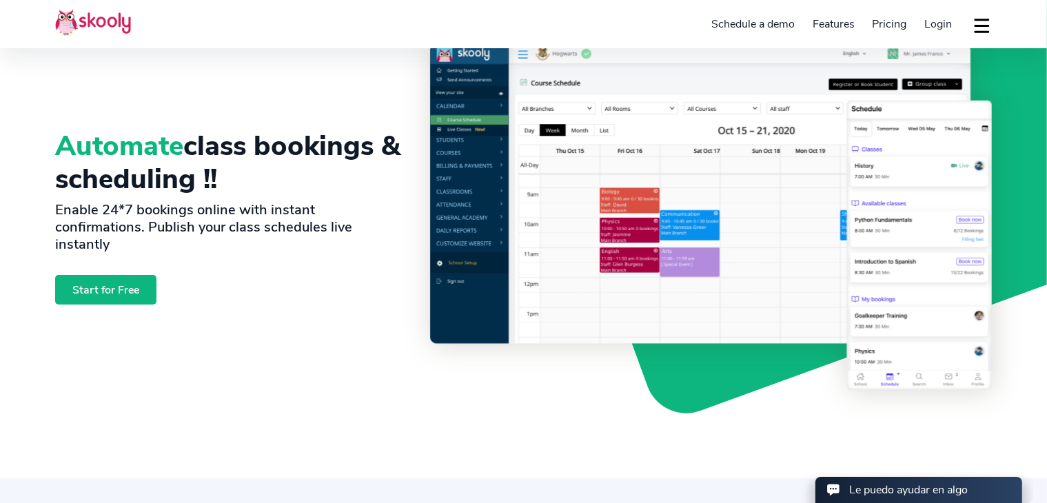
scroll to position [69, 0]
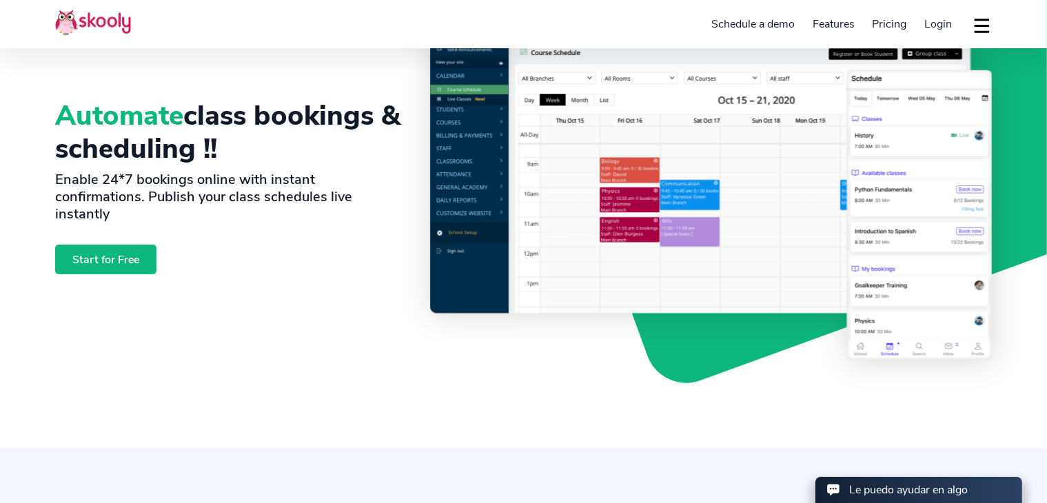
select select "1849"
select select "[GEOGRAPHIC_DATA]"
select select "America/Santo_Domingo"
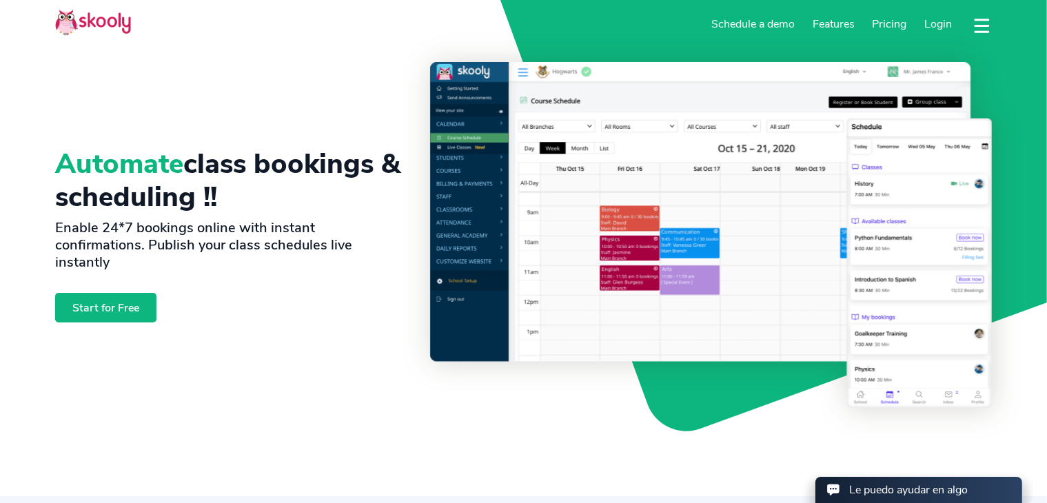
scroll to position [0, 0]
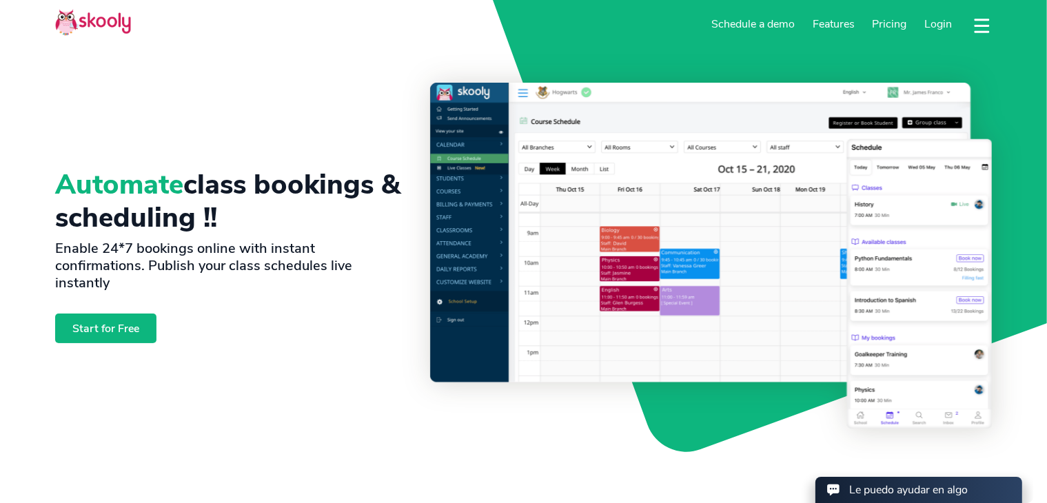
click at [980, 20] on button "dropdown menu" at bounding box center [982, 26] width 20 height 32
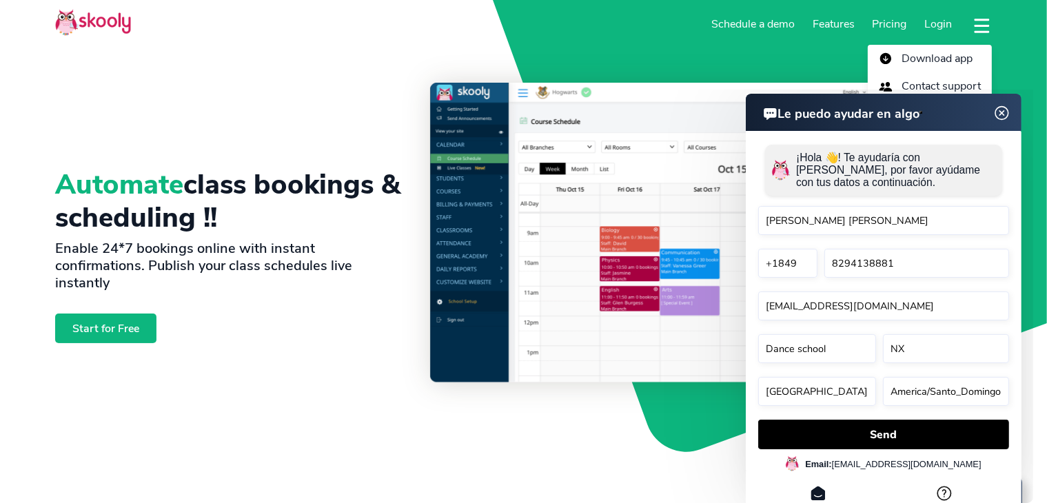
click at [223, 132] on div "Automate class bookings & scheduling !! Enable 24*7 bookings online with instan…" at bounding box center [242, 256] width 375 height 346
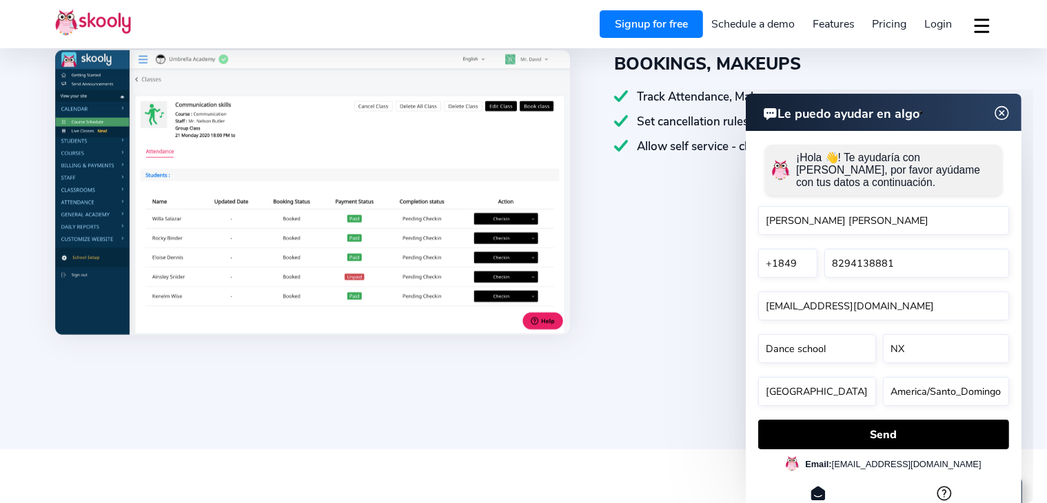
scroll to position [1310, 0]
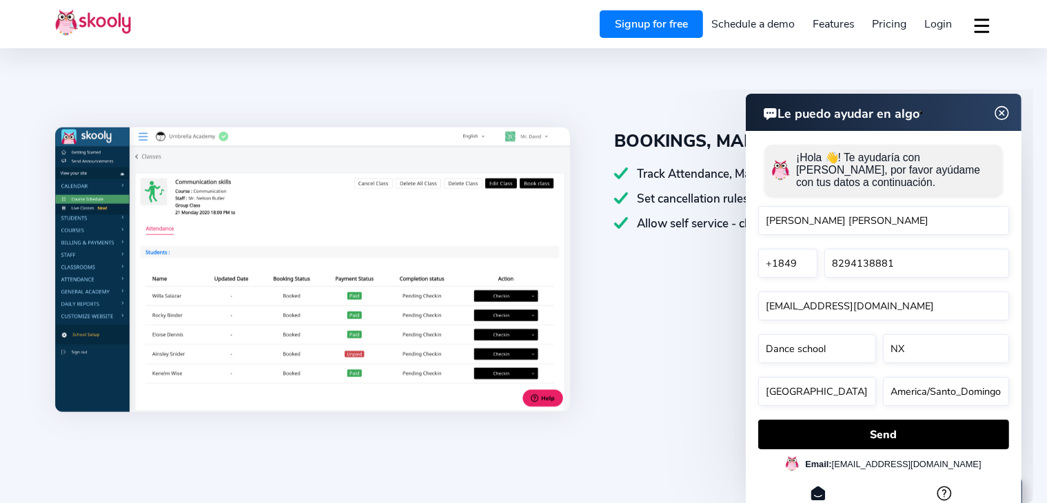
click at [753, 23] on link "Schedule a demo" at bounding box center [753, 24] width 101 height 22
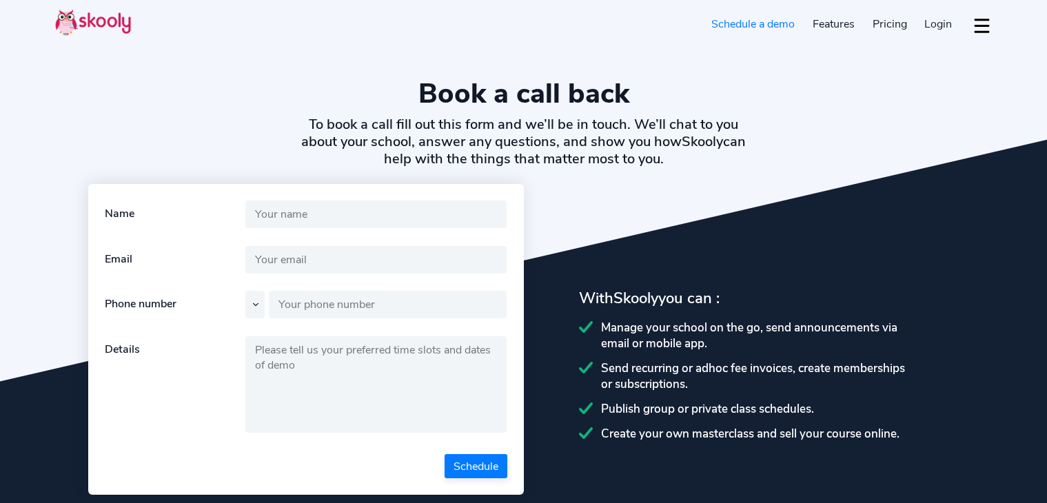
select select "en"
select select "Dance school"
select select "1849"
select select "[GEOGRAPHIC_DATA]"
select select "America/Santo_Domingo"
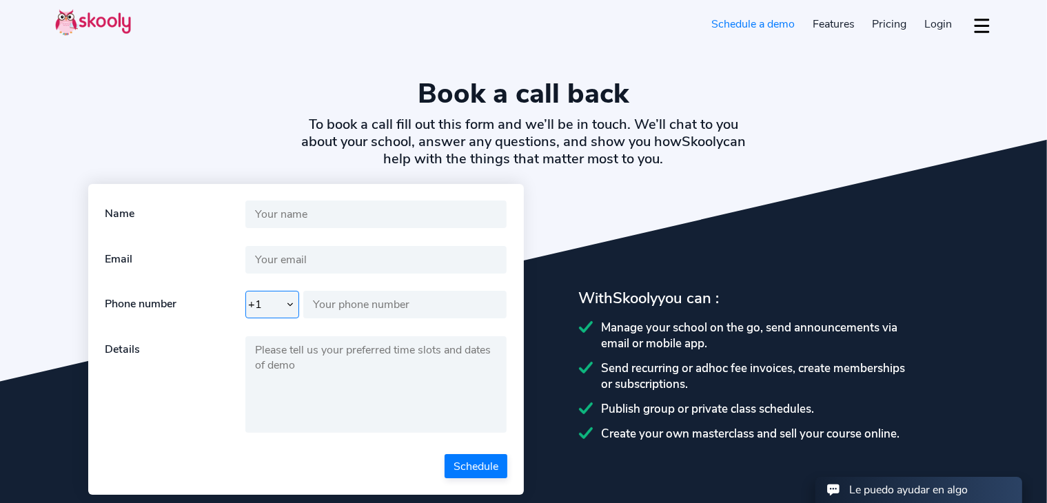
click at [284, 299] on select "+1 +7 +20 +27 +30 +31 +32 +33 +34 +36 +39 +40 +41 +43 +44 +45 +46 +47 +48 +49 +…" at bounding box center [272, 305] width 54 height 28
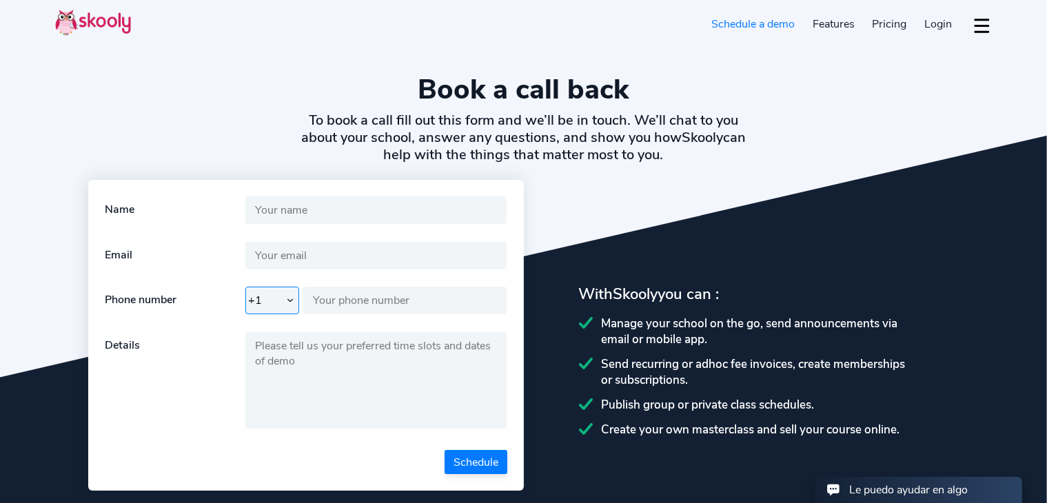
scroll to position [69, 0]
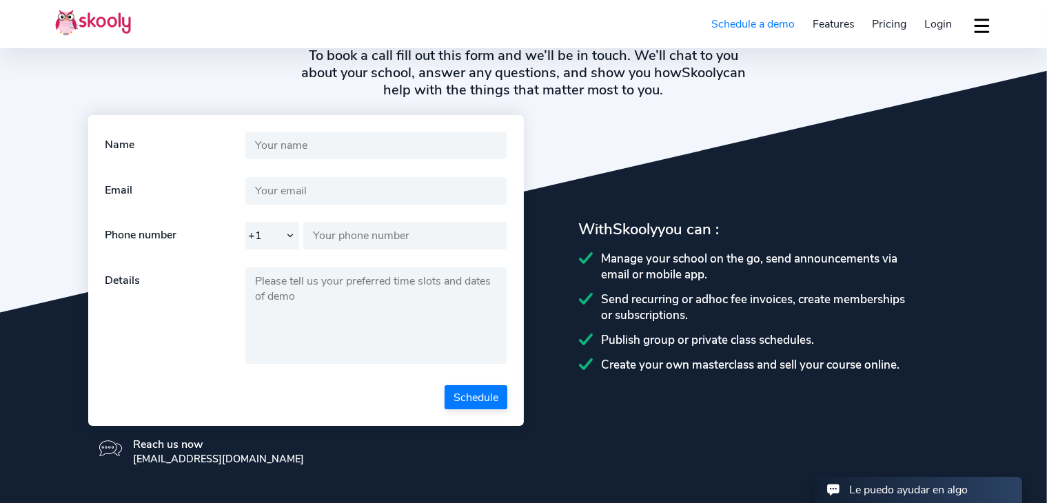
click at [658, 278] on div "Manage your school on the go, send announcements via email or mobile app." at bounding box center [769, 267] width 381 height 32
